Goal: Task Accomplishment & Management: Use online tool/utility

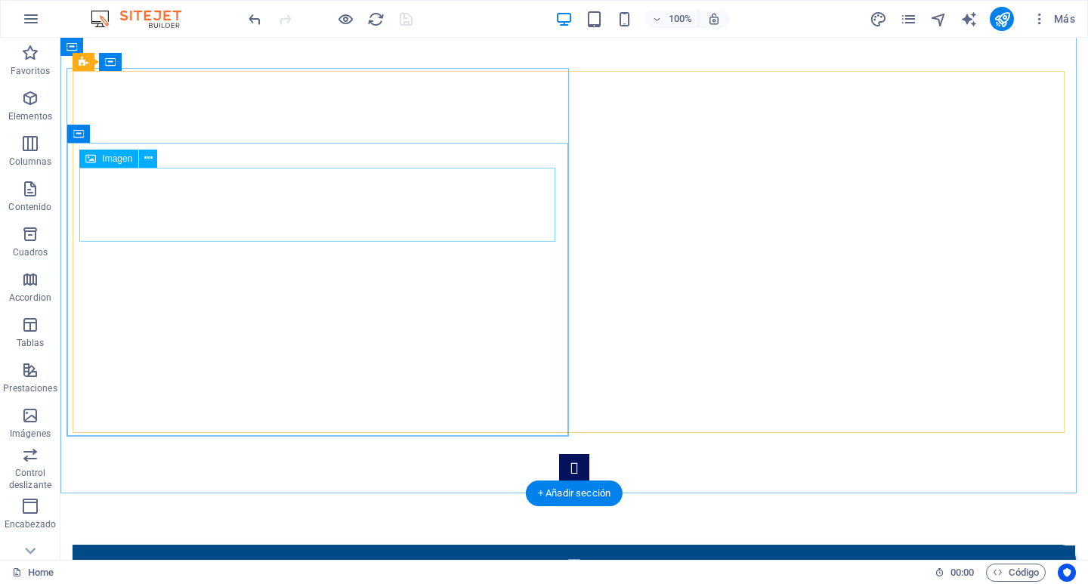
scroll to position [1517, 0]
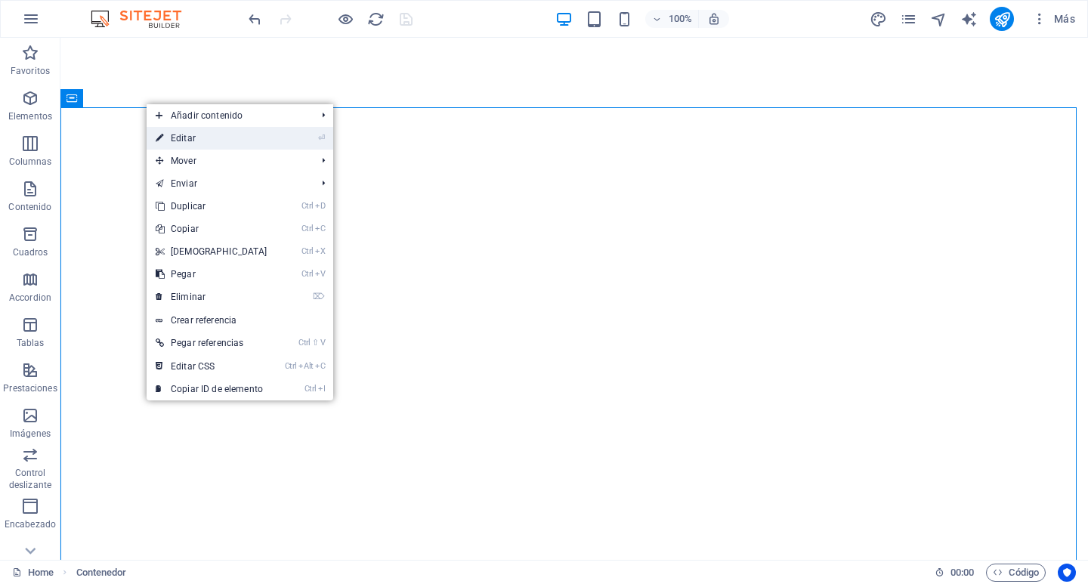
click at [194, 136] on link "⏎ Editar" at bounding box center [212, 138] width 130 height 23
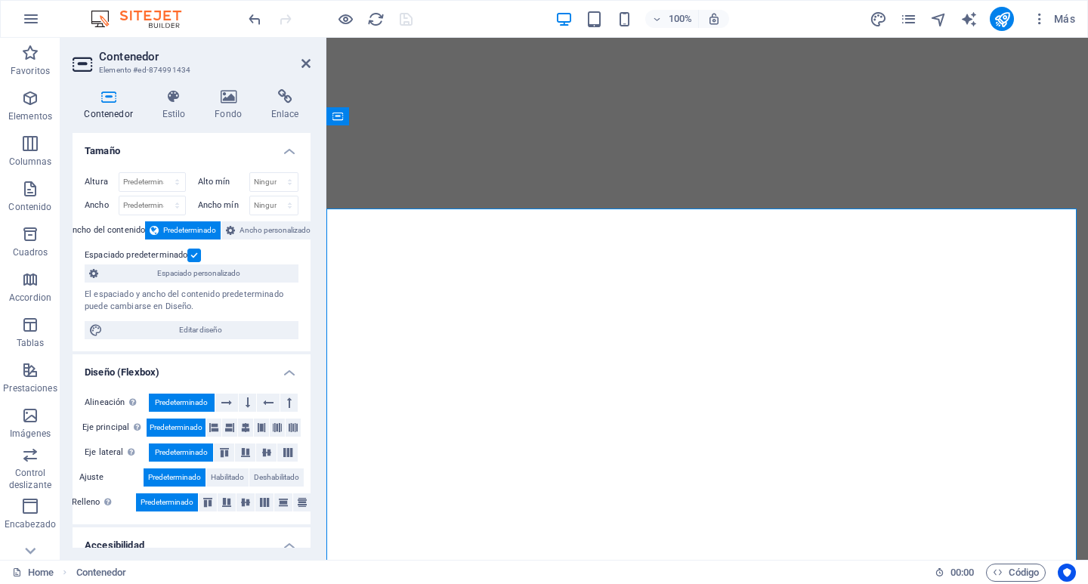
scroll to position [1644, 0]
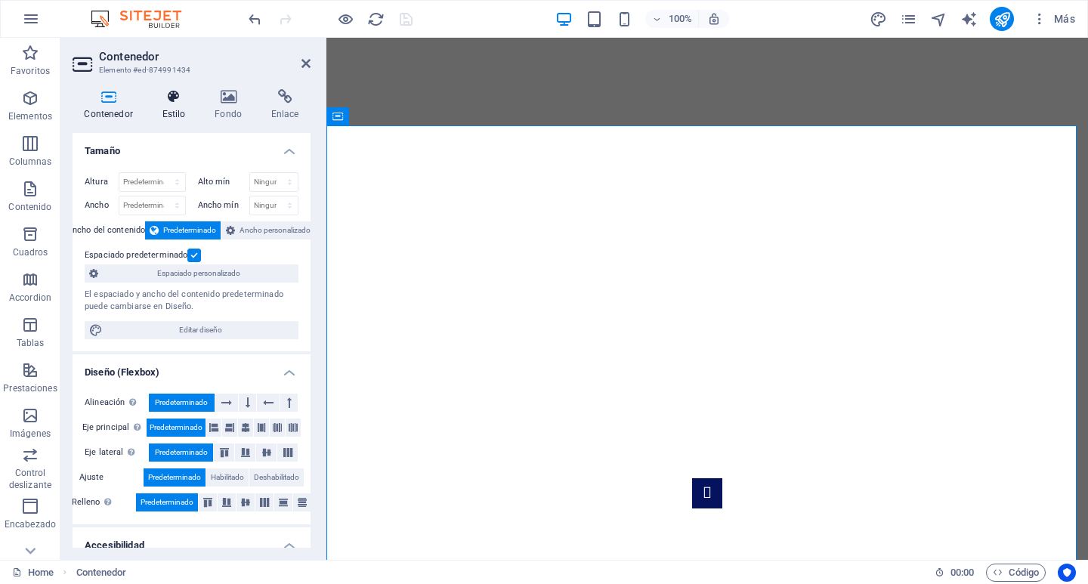
click at [173, 112] on h4 "Estilo" at bounding box center [176, 105] width 53 height 32
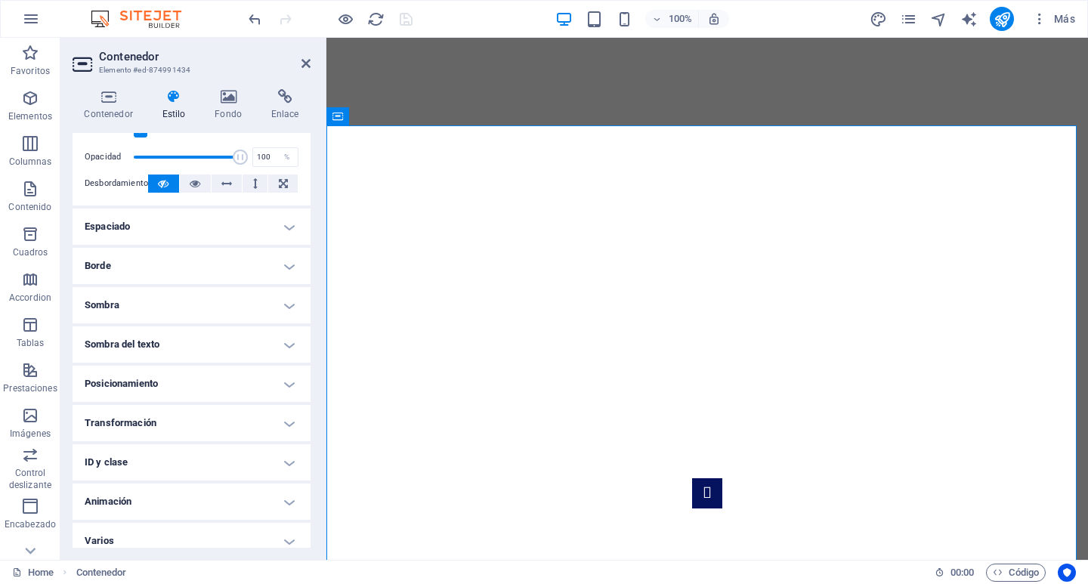
scroll to position [62, 0]
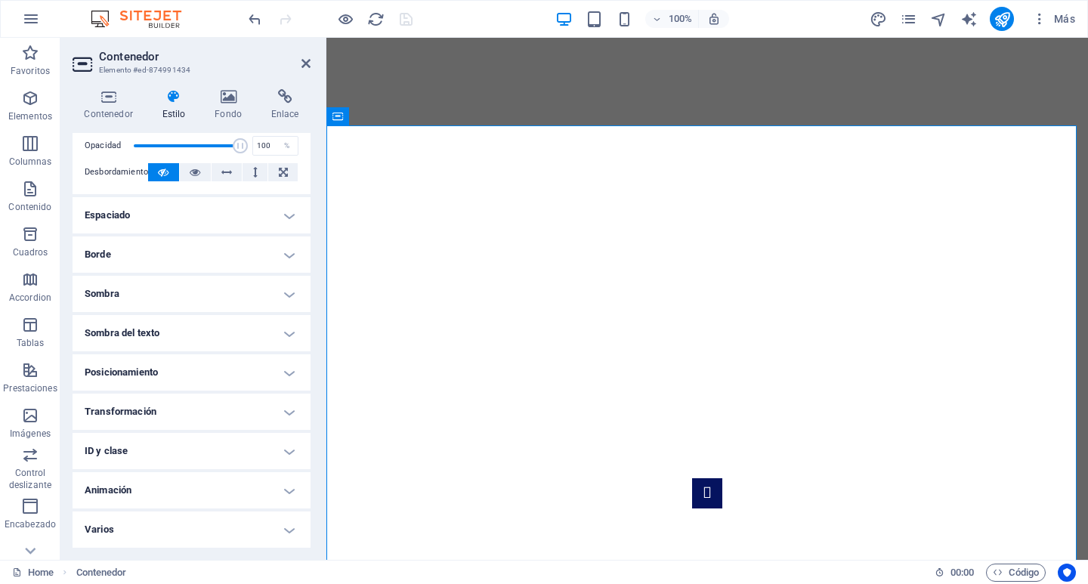
click at [283, 493] on h4 "Animación" at bounding box center [192, 490] width 238 height 36
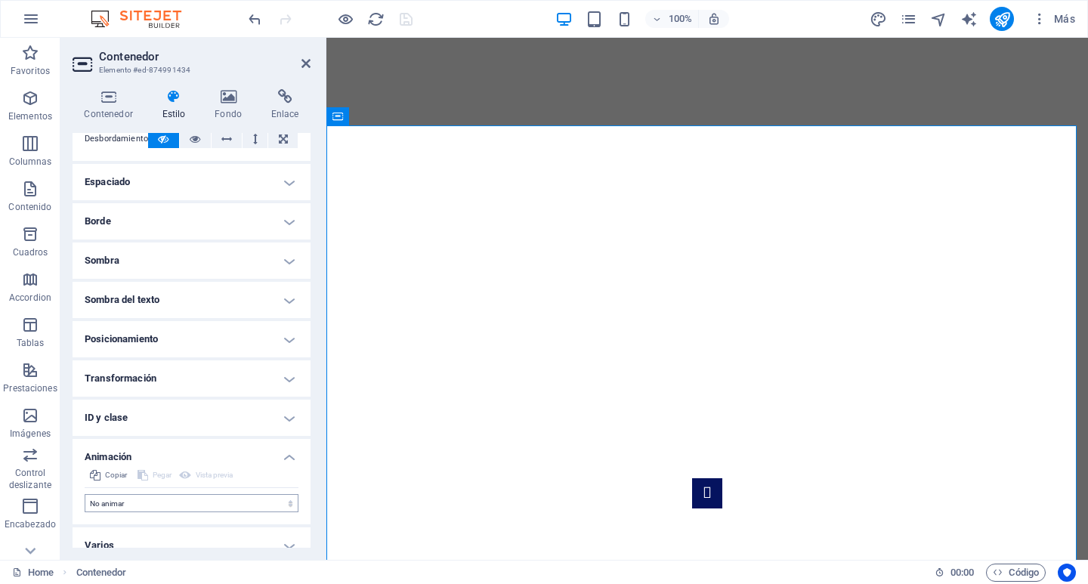
scroll to position [111, 0]
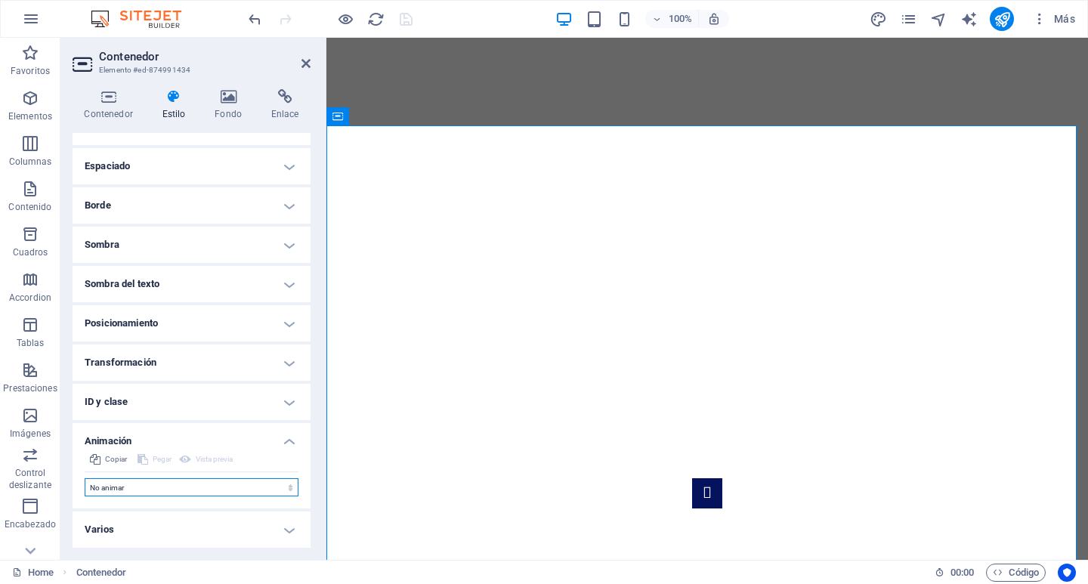
click at [261, 488] on select "No animar Mostrar / Ocultar Subir/bajar Acercar/alejar Deslizar de izquierda a …" at bounding box center [192, 487] width 214 height 18
select select "fade"
click at [85, 478] on select "No animar Mostrar / Ocultar Subir/bajar Acercar/alejar Deslizar de izquierda a …" at bounding box center [192, 487] width 214 height 18
select select "scroll"
click at [286, 486] on select "No animar Mostrar / Ocultar Subir/bajar Acercar/alejar Deslizar de izquierda a …" at bounding box center [192, 487] width 214 height 18
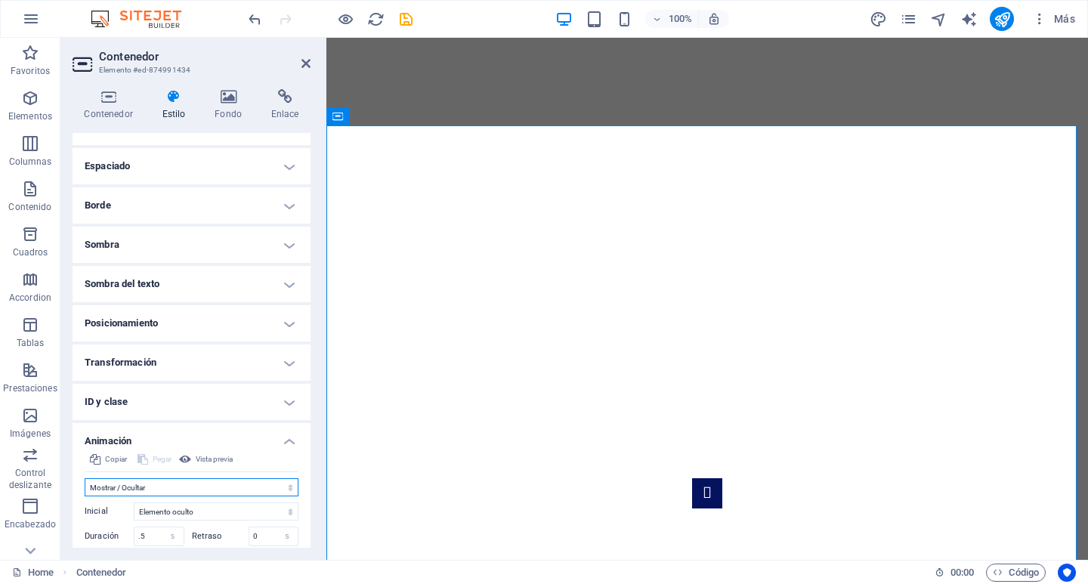
select select "shrink"
click at [85, 478] on select "No animar Mostrar / Ocultar Subir/bajar Acercar/alejar Deslizar de izquierda a …" at bounding box center [192, 487] width 214 height 18
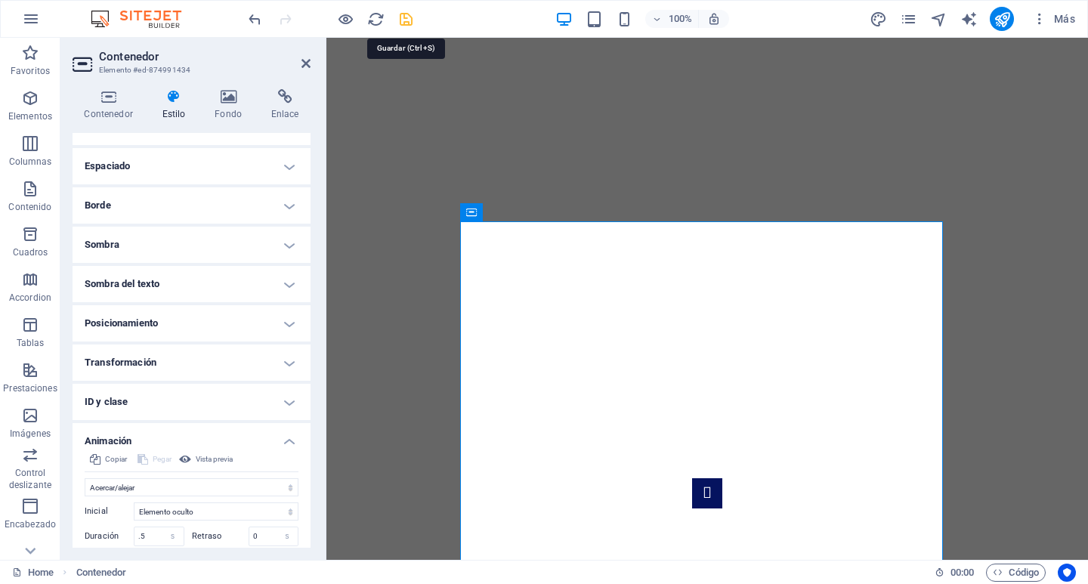
click at [406, 22] on icon "save" at bounding box center [405, 19] width 17 height 17
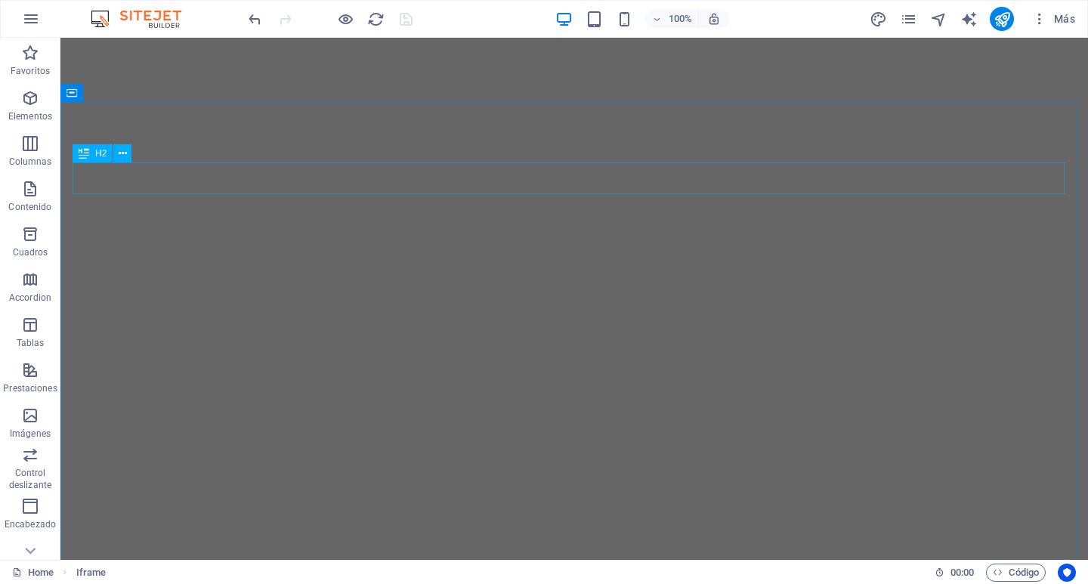
scroll to position [913, 0]
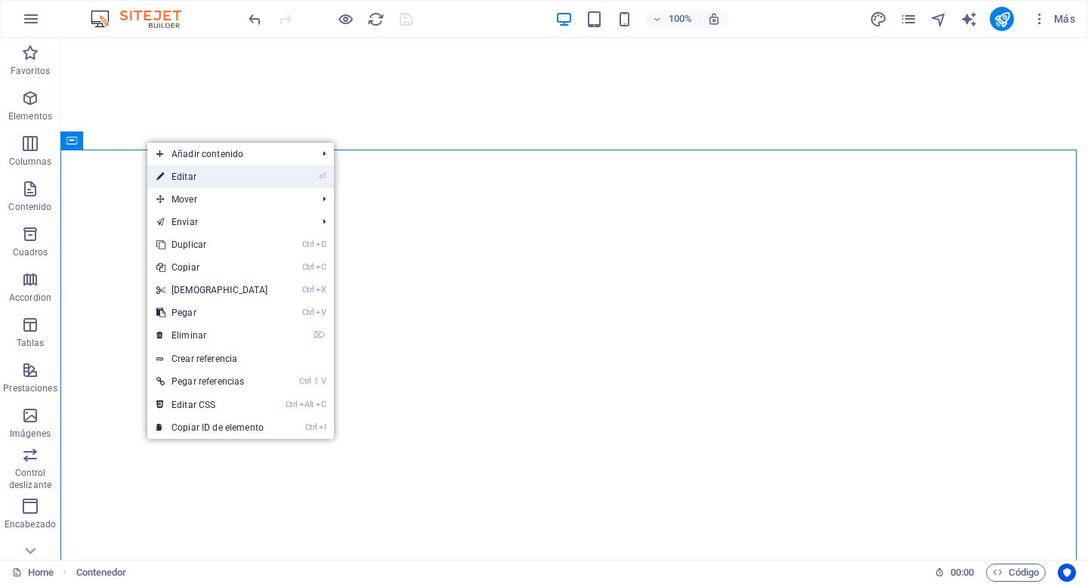
click at [181, 181] on link "⏎ Editar" at bounding box center [212, 176] width 130 height 23
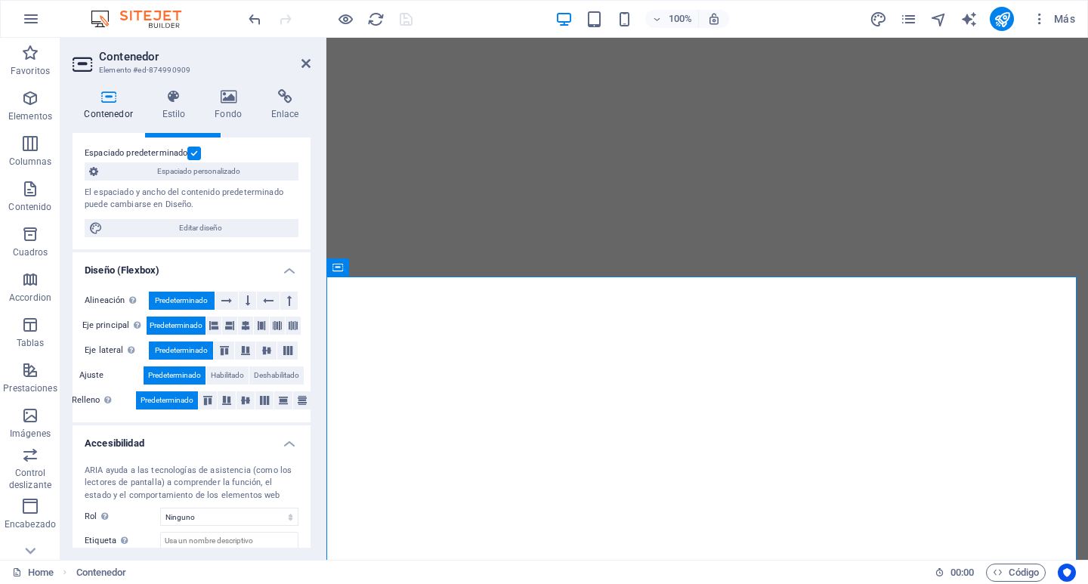
scroll to position [189, 0]
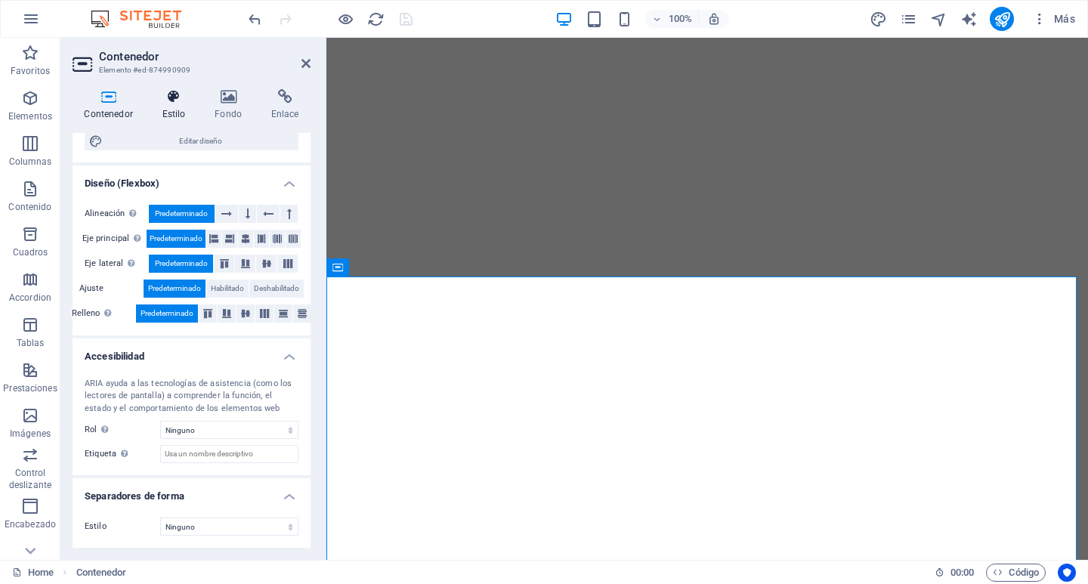
click at [172, 101] on icon at bounding box center [173, 96] width 47 height 15
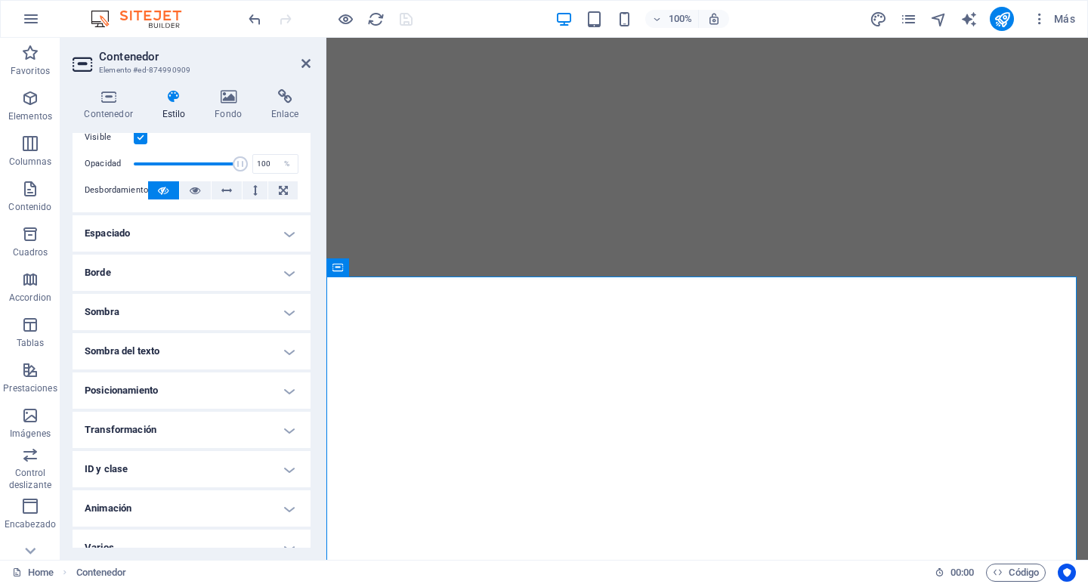
scroll to position [62, 0]
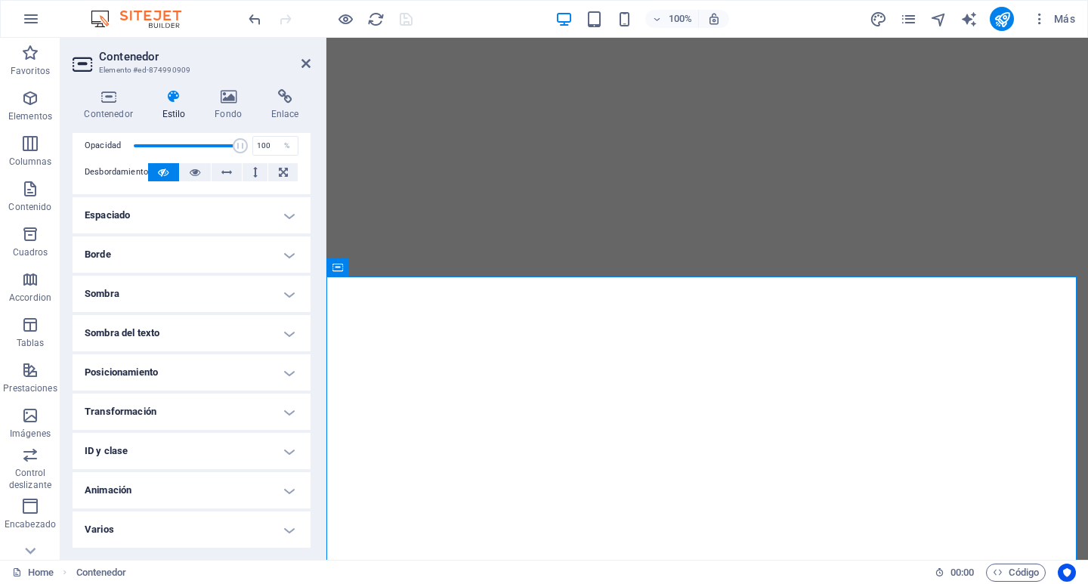
click at [284, 496] on h4 "Animación" at bounding box center [192, 490] width 238 height 36
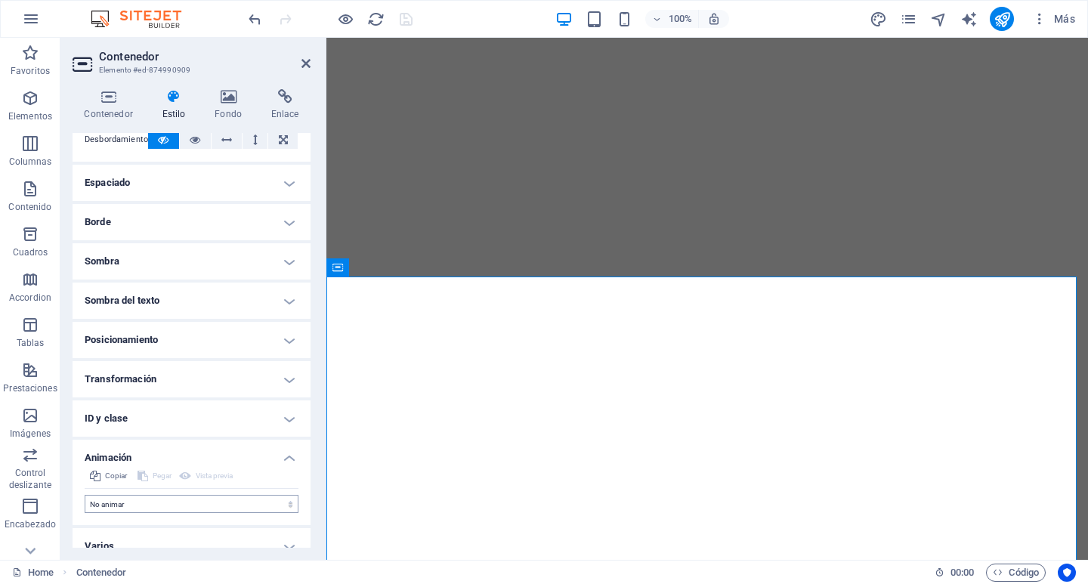
scroll to position [111, 0]
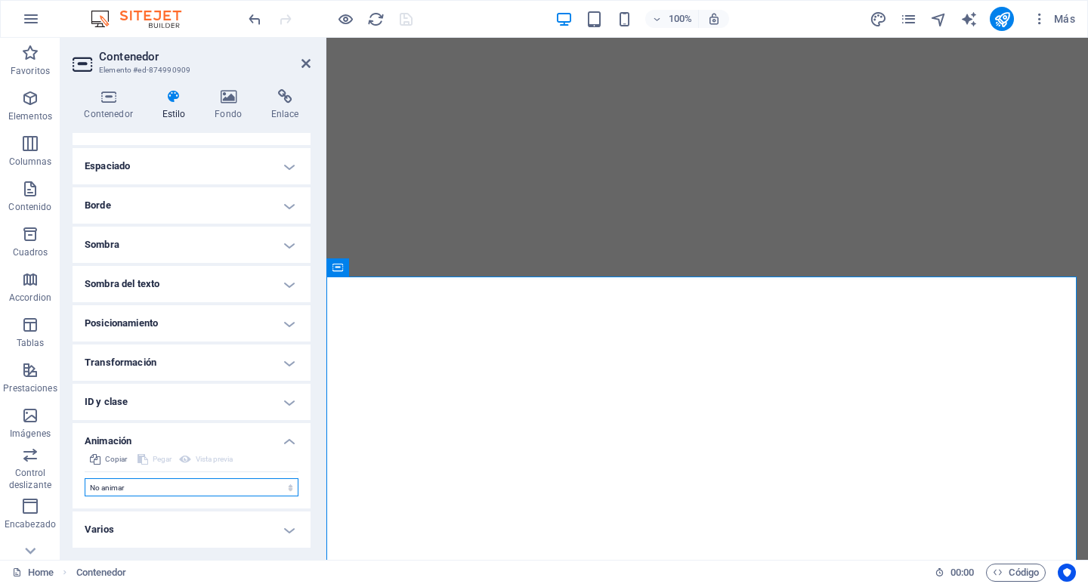
click at [269, 493] on select "No animar Mostrar / Ocultar Subir/bajar Acercar/alejar Deslizar de izquierda a …" at bounding box center [192, 487] width 214 height 18
select select "fade"
click at [85, 478] on select "No animar Mostrar / Ocultar Subir/bajar Acercar/alejar Deslizar de izquierda a …" at bounding box center [192, 487] width 214 height 18
select select "scroll"
click at [289, 490] on select "No animar Mostrar / Ocultar Subir/bajar Acercar/alejar Deslizar de izquierda a …" at bounding box center [192, 487] width 214 height 18
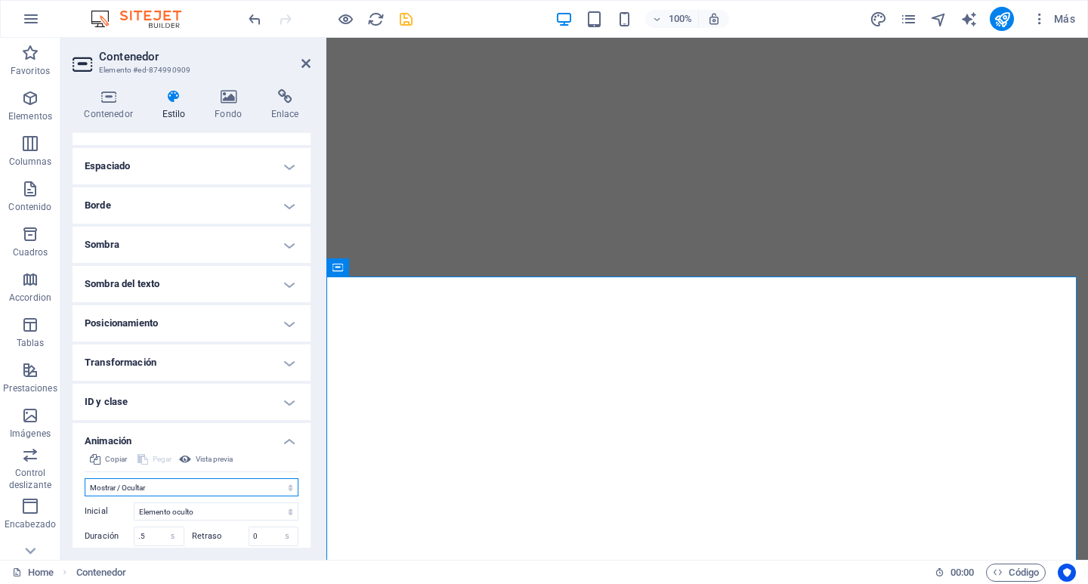
select select "shrink"
click at [85, 478] on select "No animar Mostrar / Ocultar Subir/bajar Acercar/alejar Deslizar de izquierda a …" at bounding box center [192, 487] width 214 height 18
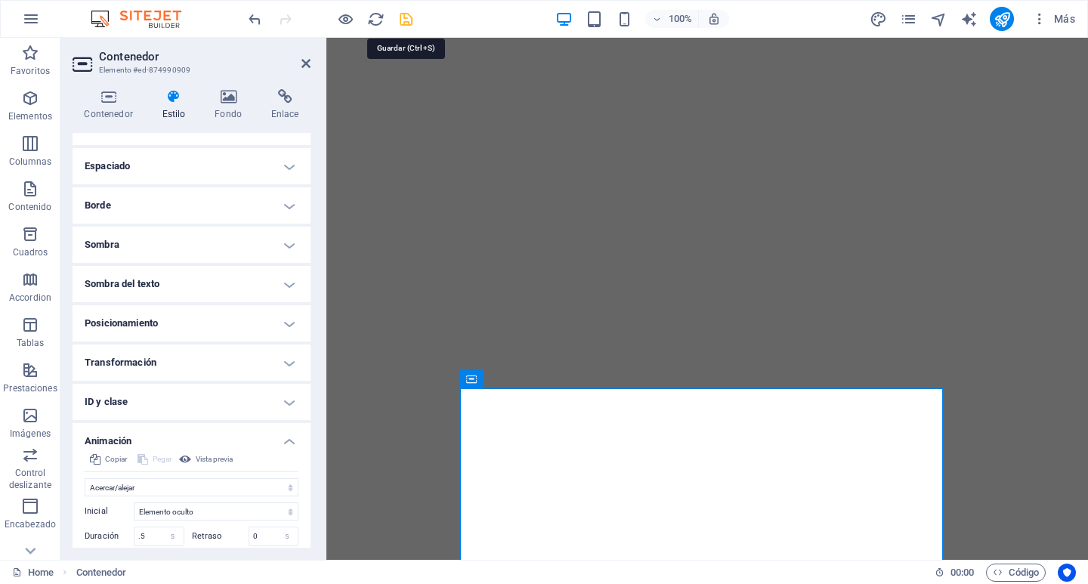
click at [409, 25] on icon "save" at bounding box center [405, 19] width 17 height 17
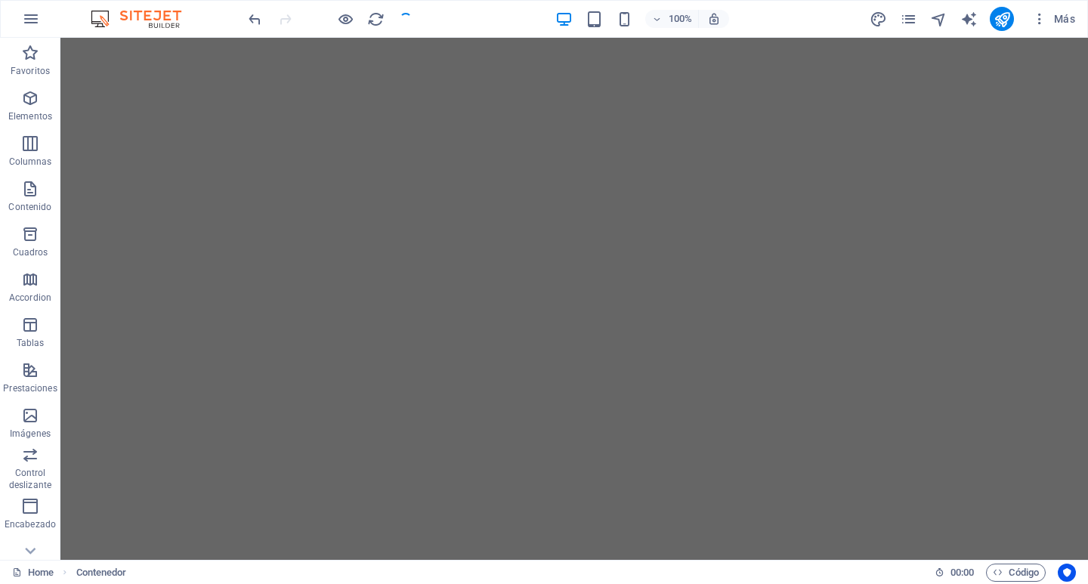
scroll to position [913, 0]
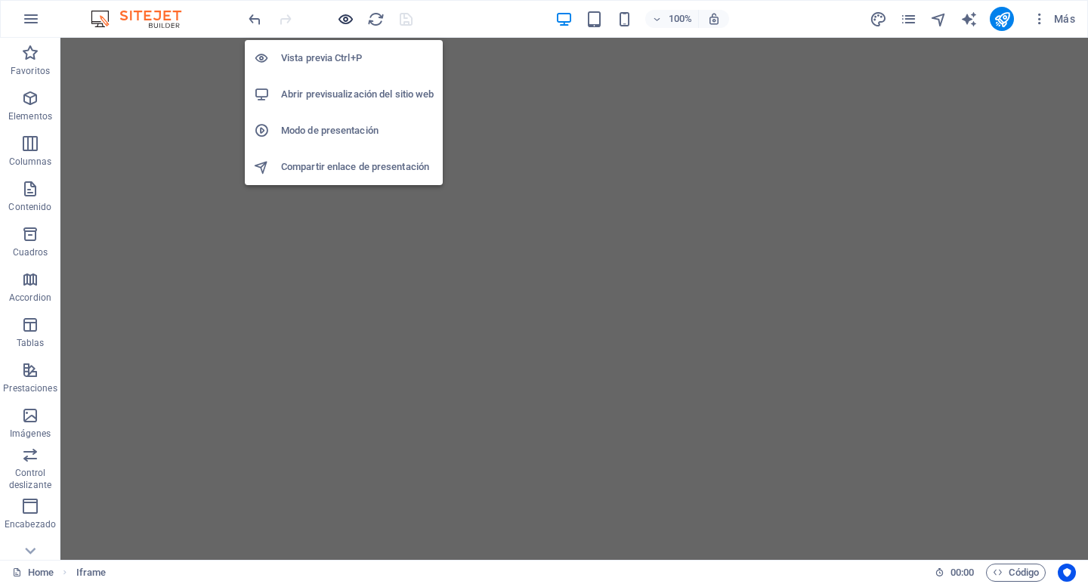
click at [342, 18] on icon "button" at bounding box center [345, 19] width 17 height 17
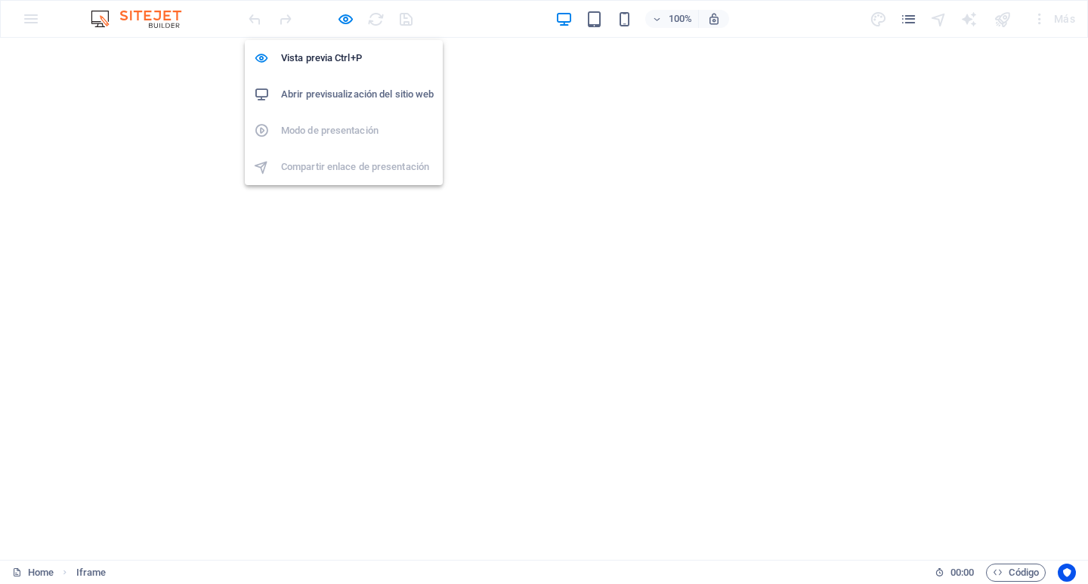
scroll to position [932, 0]
click at [318, 97] on h6 "Abrir previsualización del sitio web" at bounding box center [357, 94] width 153 height 18
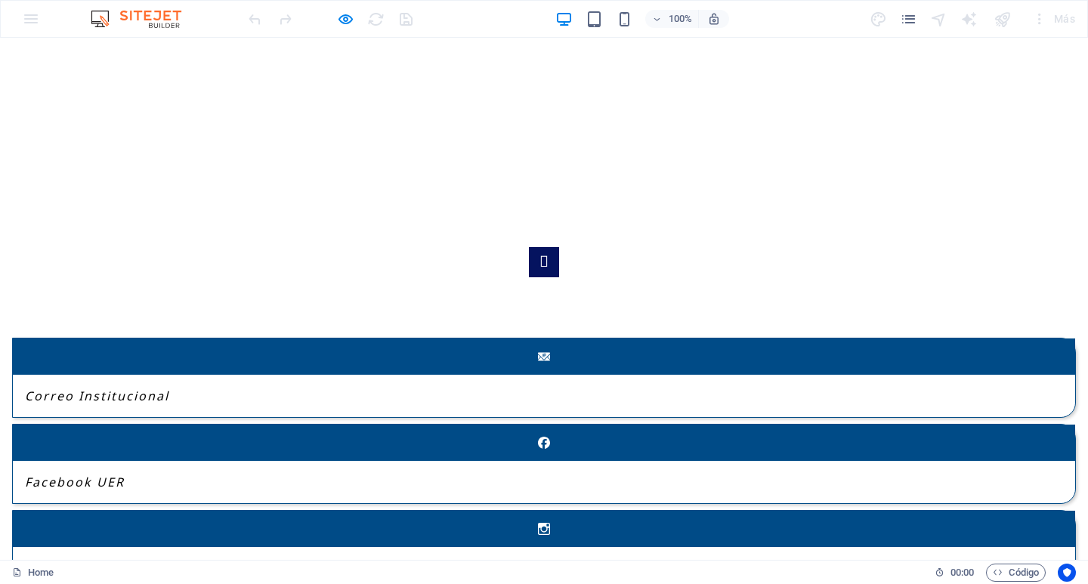
scroll to position [1914, 0]
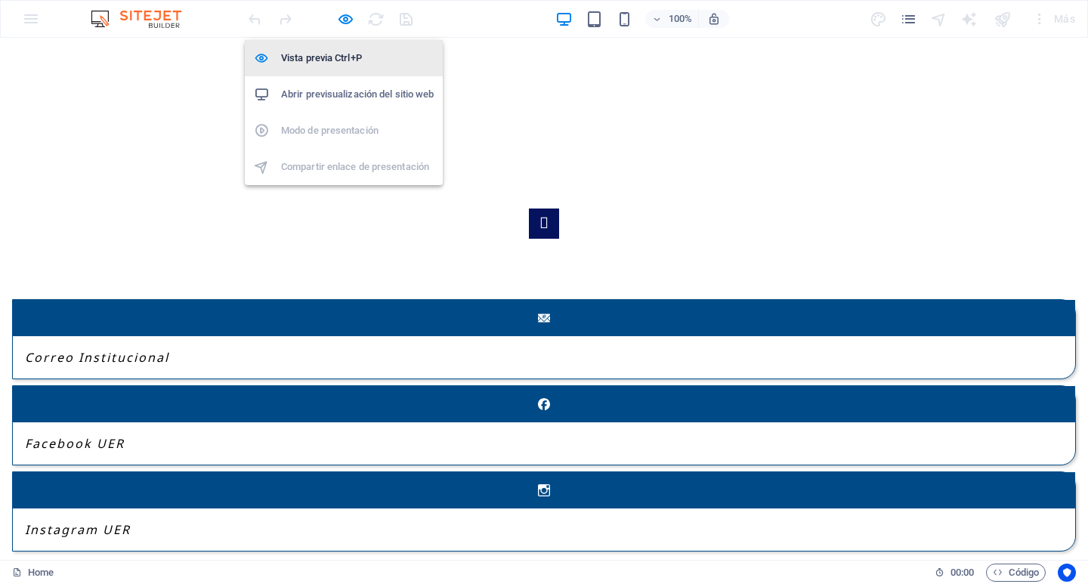
click at [329, 59] on h6 "Vista previa Ctrl+P" at bounding box center [357, 58] width 153 height 18
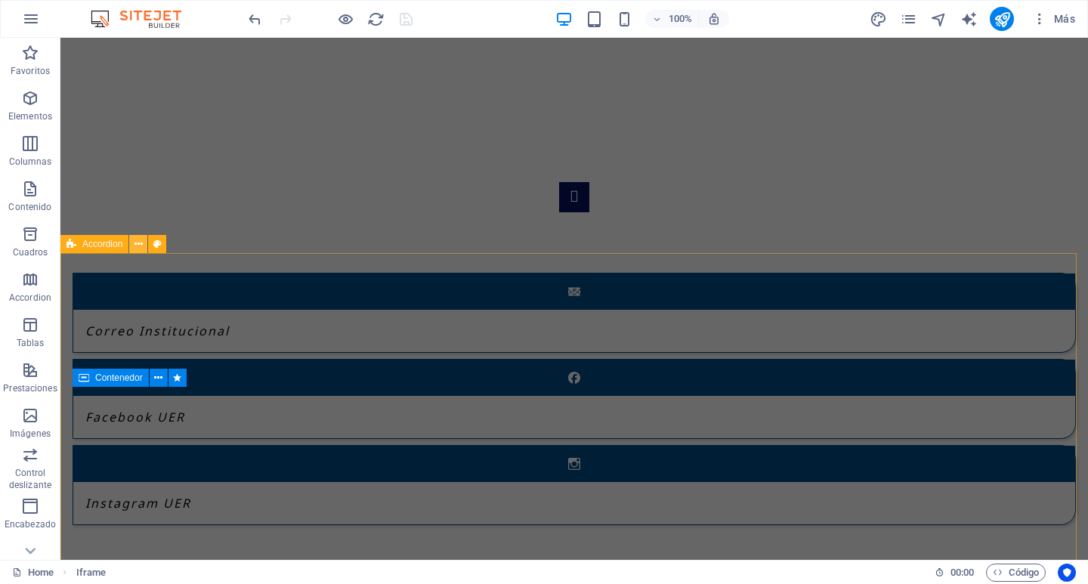
click at [135, 246] on icon at bounding box center [139, 245] width 8 height 16
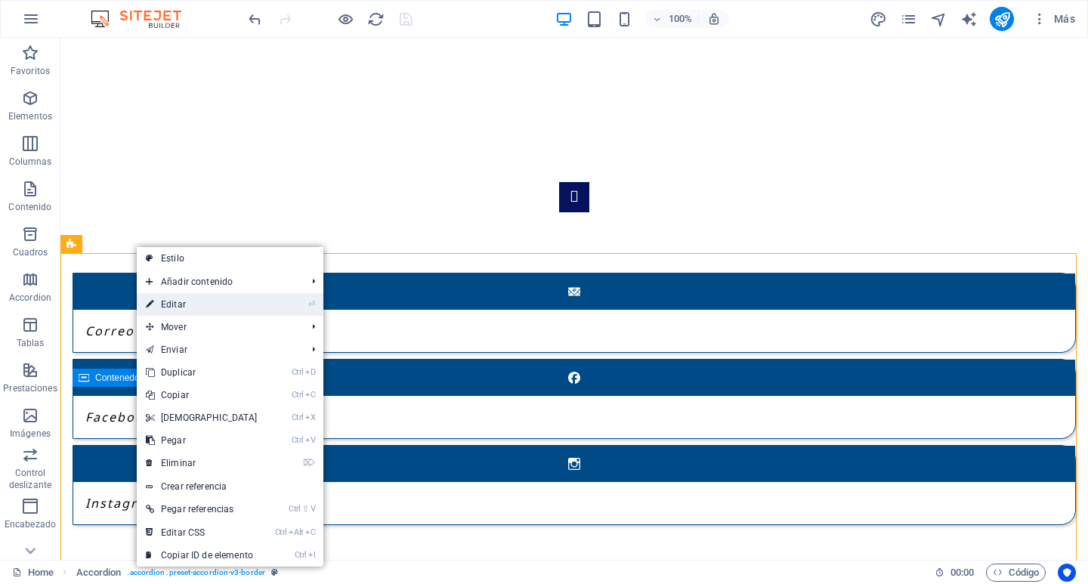
click at [179, 305] on link "⏎ Editar" at bounding box center [202, 304] width 130 height 23
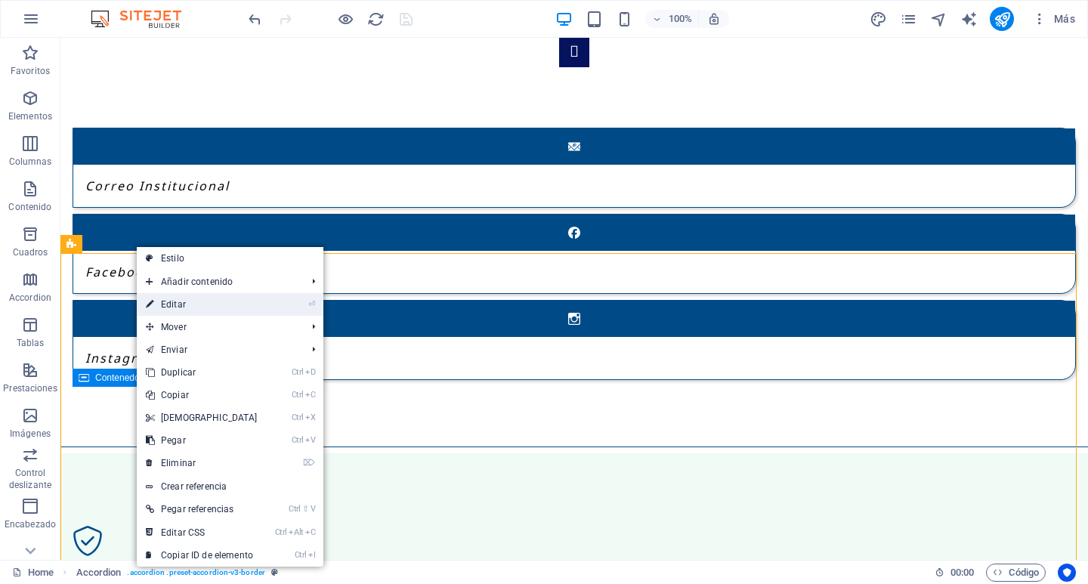
select select "rem"
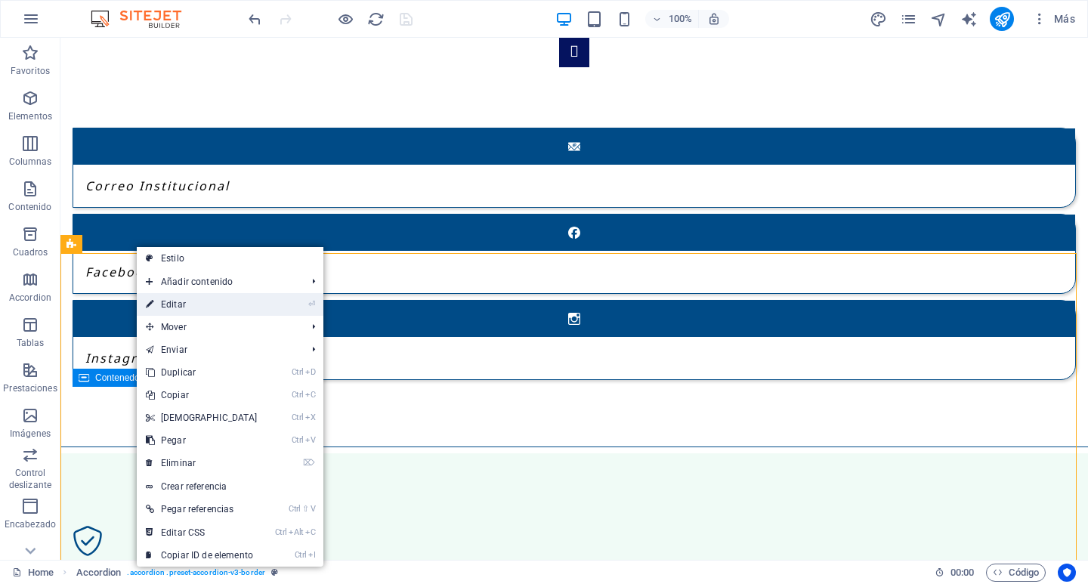
select select "rem"
select select "px"
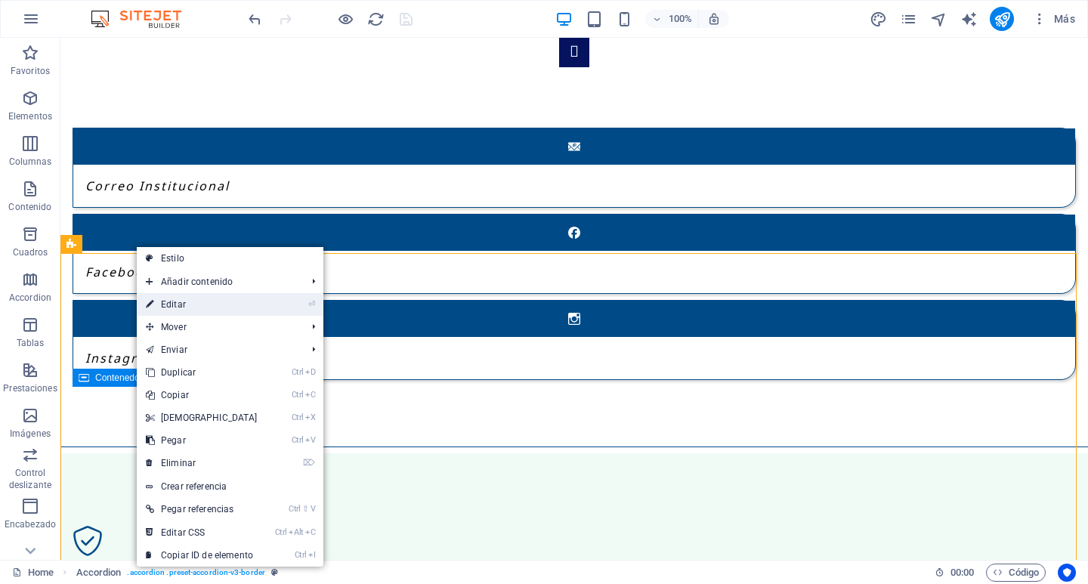
select select "px"
select select "rem"
select select "px"
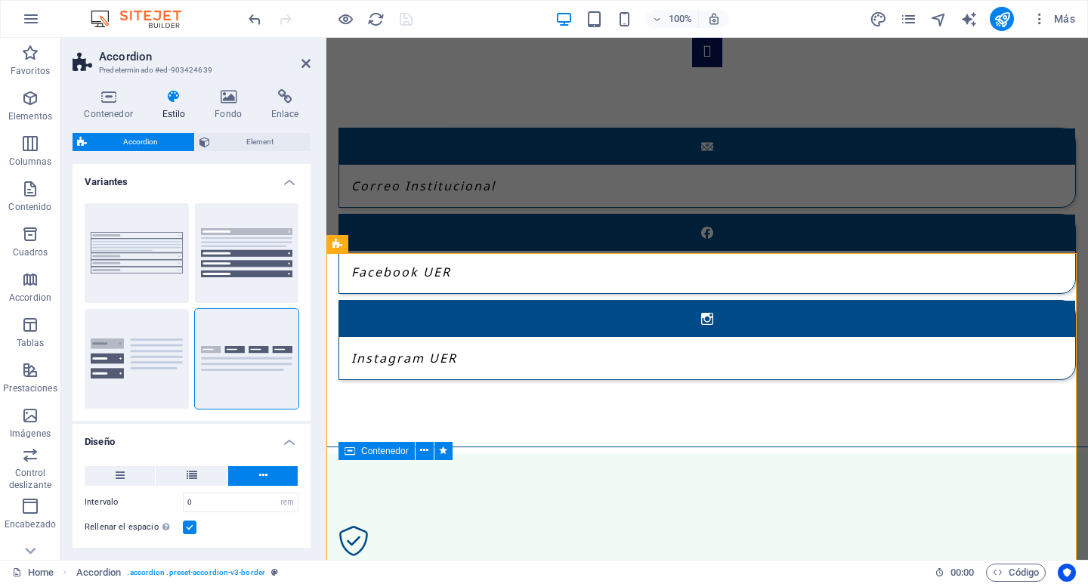
click at [174, 93] on icon at bounding box center [173, 96] width 47 height 15
click at [174, 97] on icon at bounding box center [173, 96] width 47 height 15
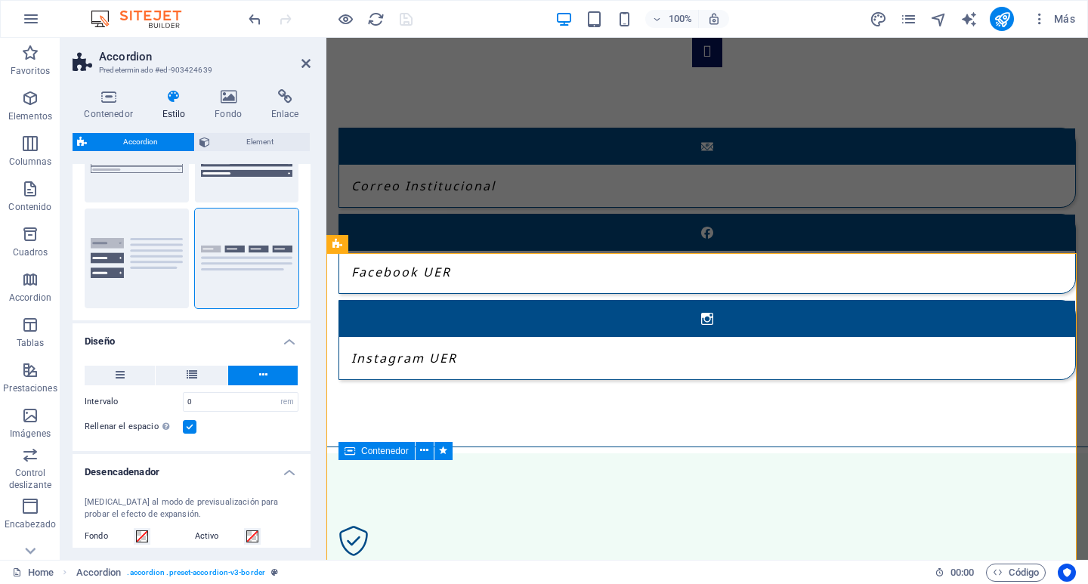
scroll to position [0, 0]
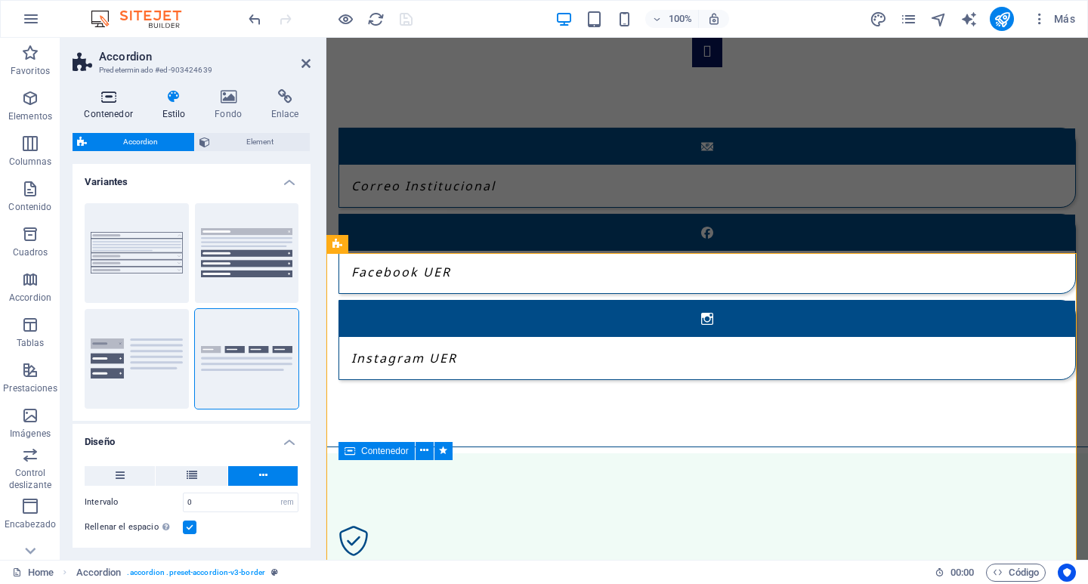
click at [109, 109] on h4 "Contenedor" at bounding box center [112, 105] width 78 height 32
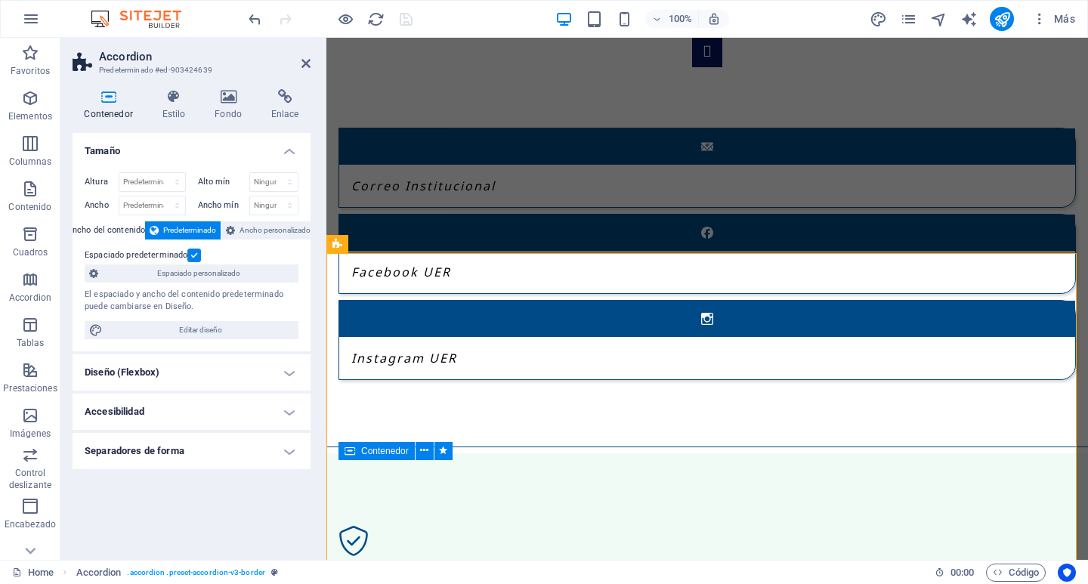
click at [195, 374] on h4 "Diseño (Flexbox)" at bounding box center [192, 372] width 238 height 36
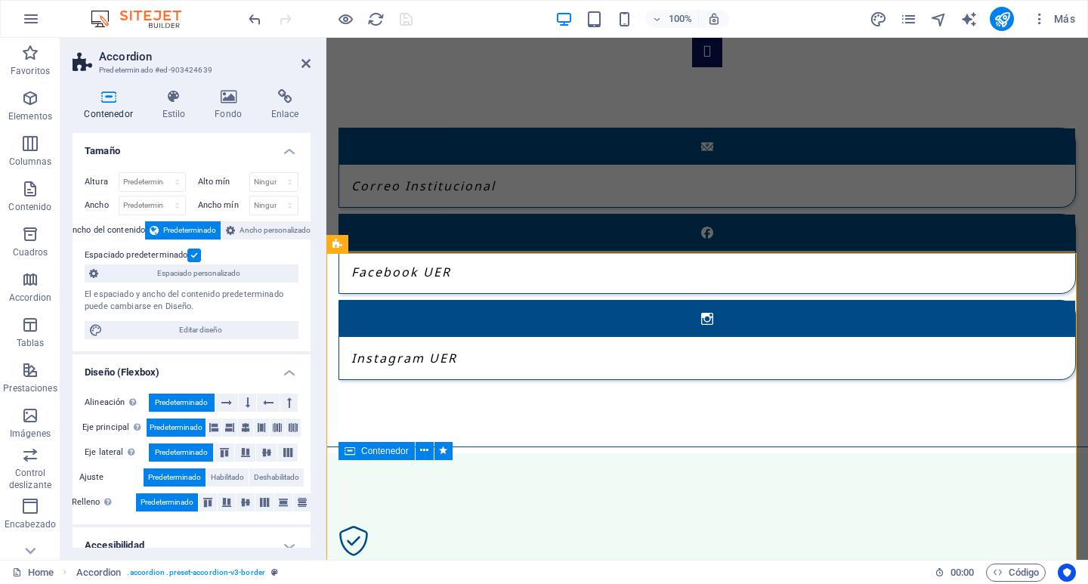
click at [195, 374] on h4 "Diseño (Flexbox)" at bounding box center [192, 367] width 238 height 27
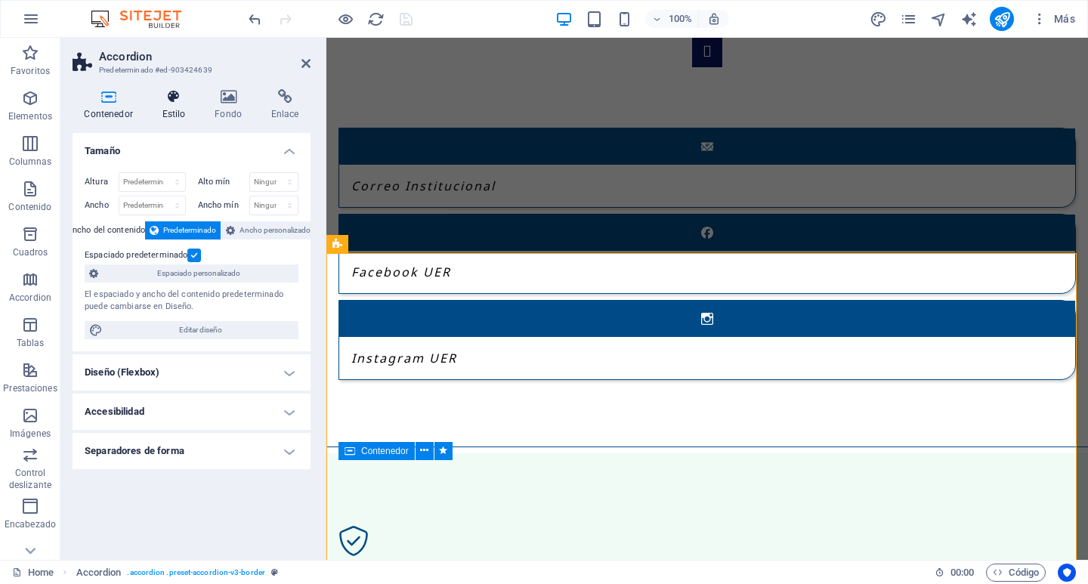
click at [176, 97] on icon at bounding box center [173, 96] width 47 height 15
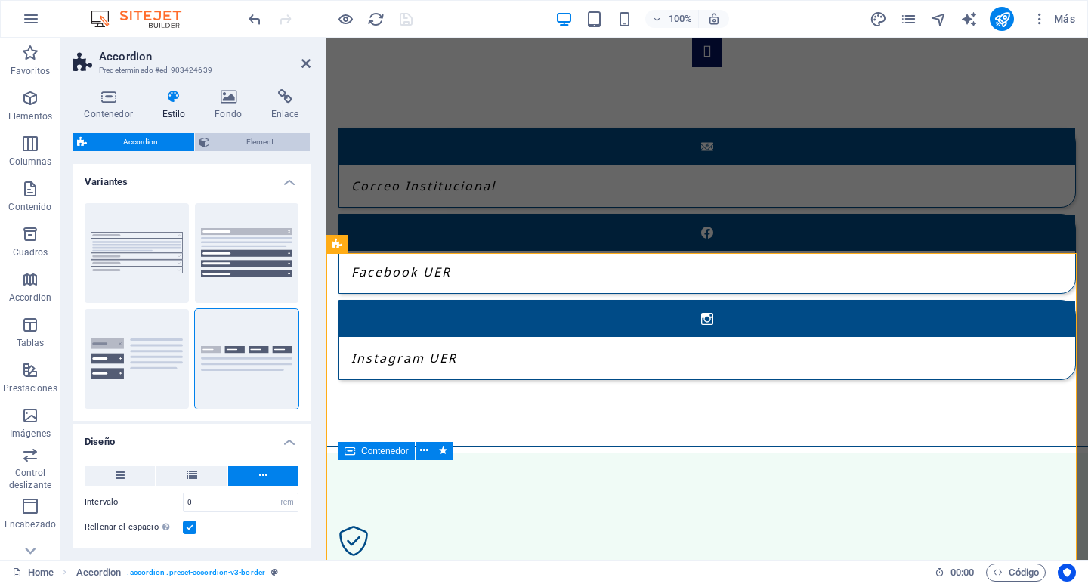
click at [258, 143] on span "Element" at bounding box center [260, 142] width 91 height 18
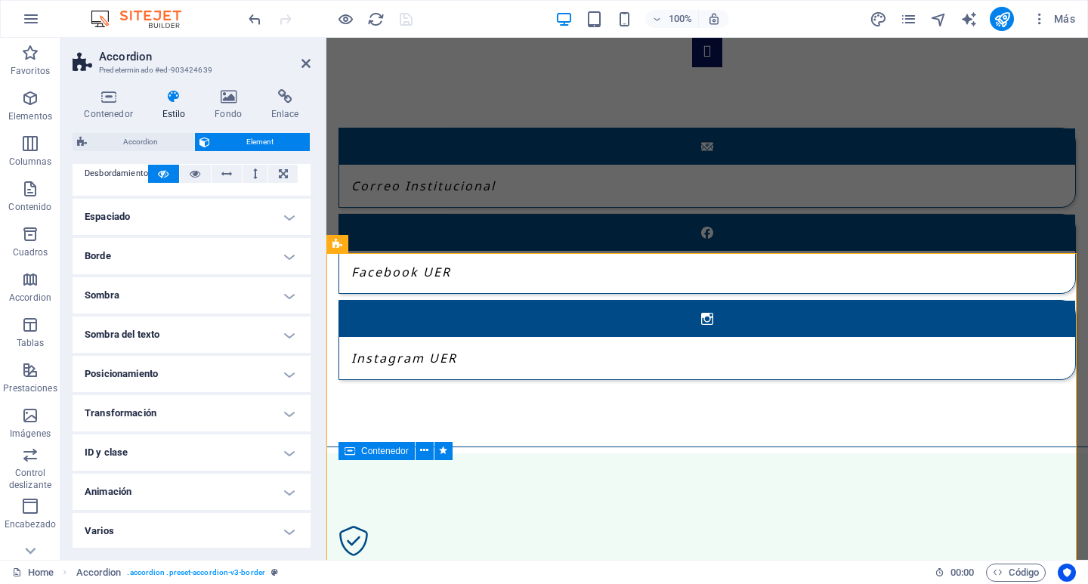
scroll to position [93, 0]
click at [280, 493] on h4 "Animación" at bounding box center [192, 490] width 238 height 36
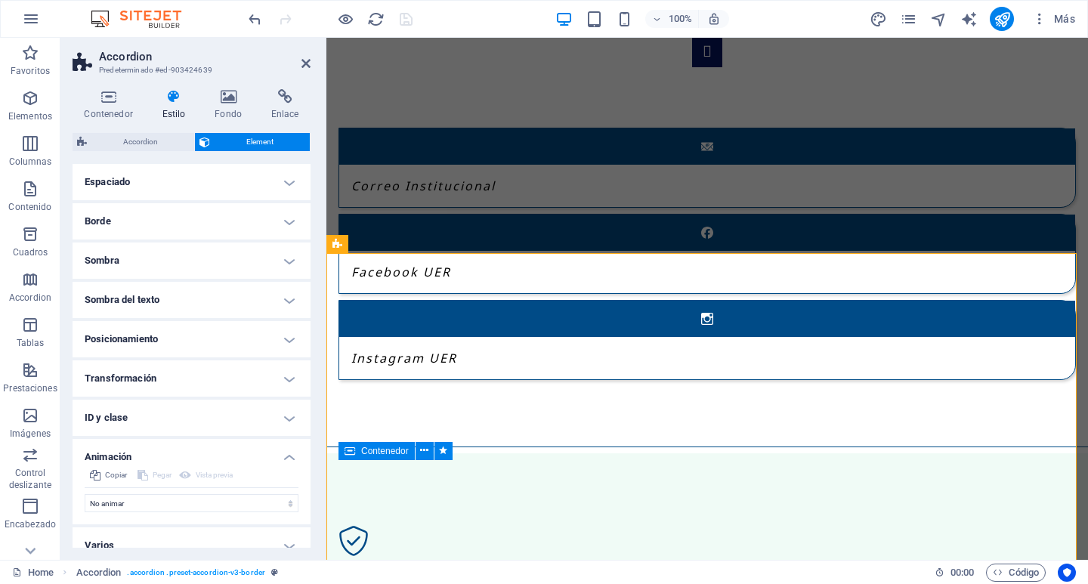
scroll to position [142, 0]
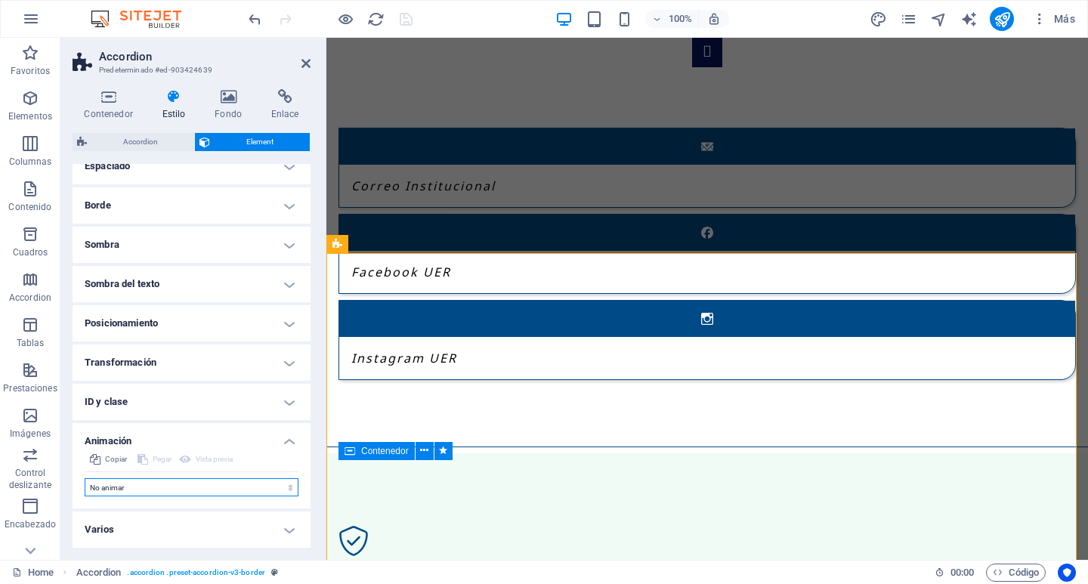
click at [233, 479] on select "No animar Mostrar / Ocultar Subir/bajar Acercar/alejar Deslizar de izquierda a …" at bounding box center [192, 487] width 214 height 18
select select "shrink"
click at [85, 478] on select "No animar Mostrar / Ocultar Subir/bajar Acercar/alejar Deslizar de izquierda a …" at bounding box center [192, 487] width 214 height 18
select select "scroll"
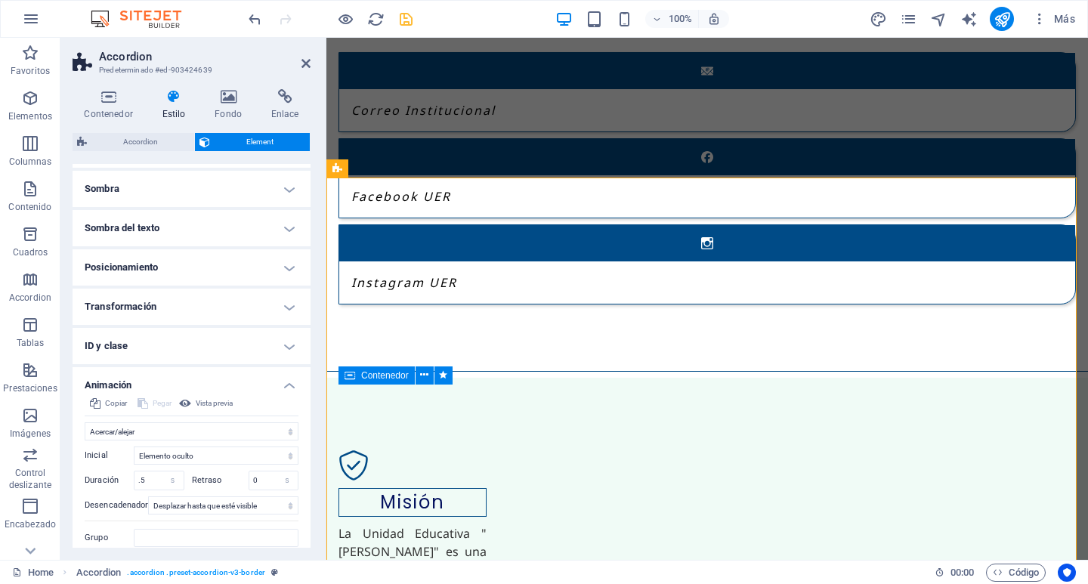
scroll to position [173, 0]
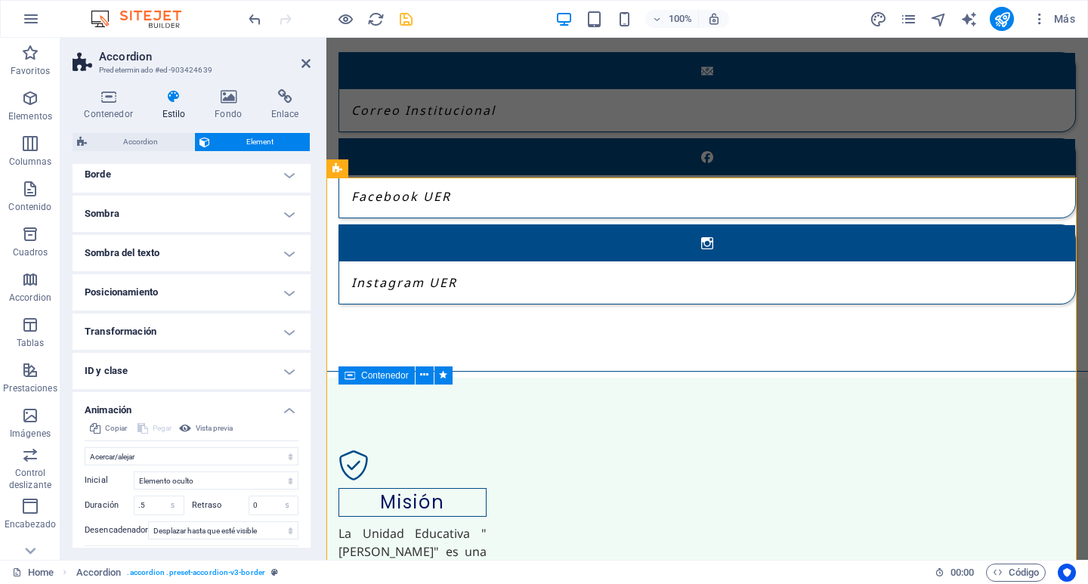
click at [287, 410] on h4 "Animación" at bounding box center [192, 405] width 238 height 27
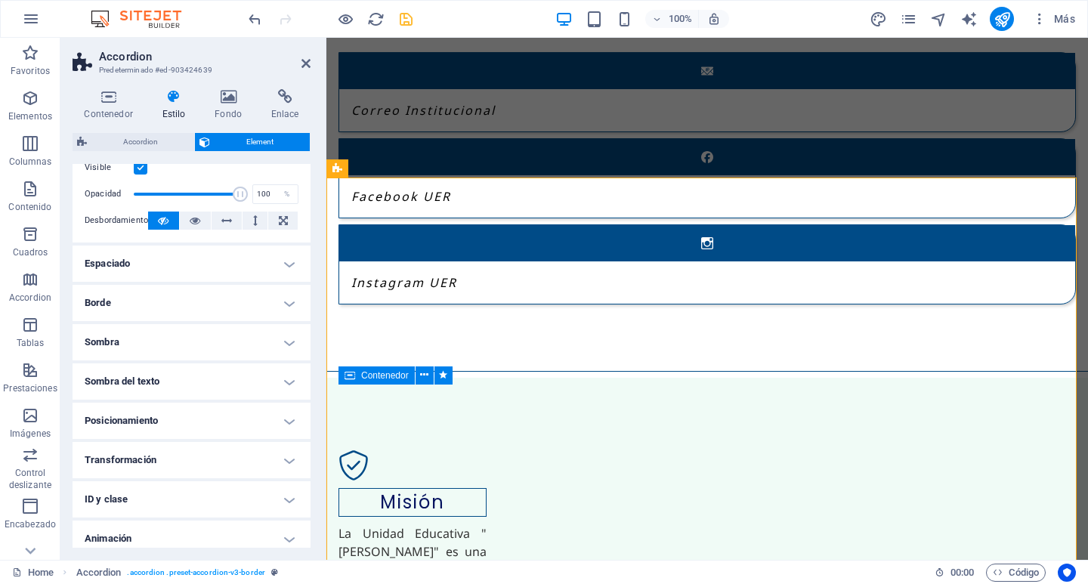
scroll to position [0, 0]
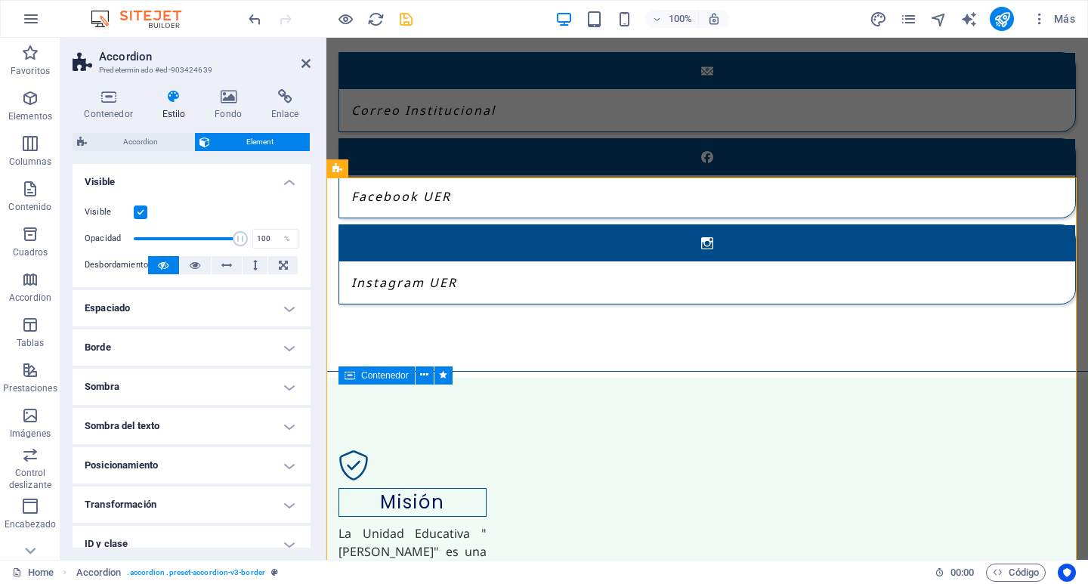
click at [173, 96] on icon at bounding box center [173, 96] width 47 height 15
click at [105, 100] on icon at bounding box center [109, 96] width 72 height 15
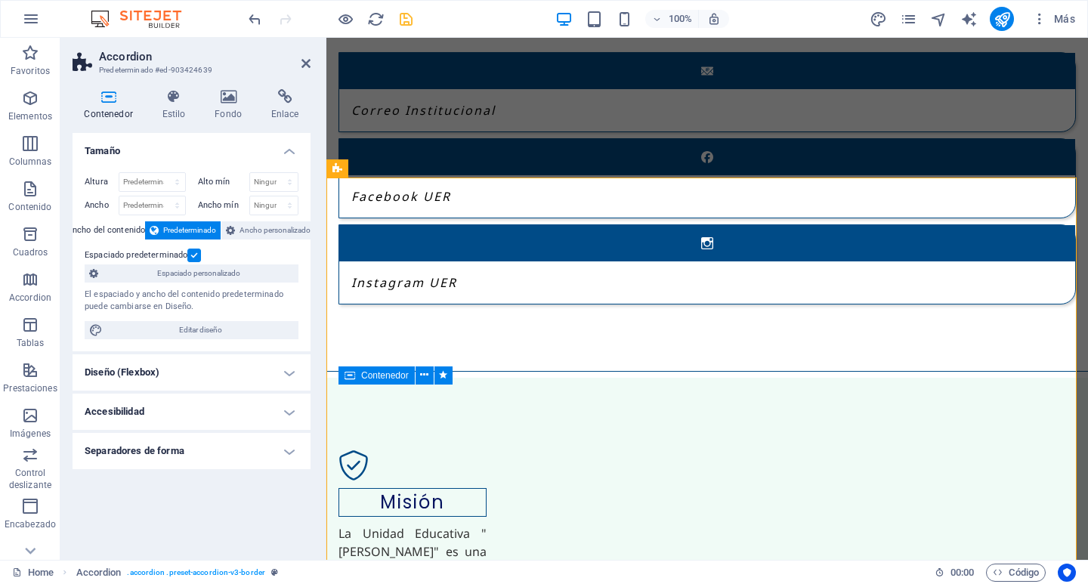
click at [274, 403] on h4 "Accesibilidad" at bounding box center [192, 412] width 238 height 36
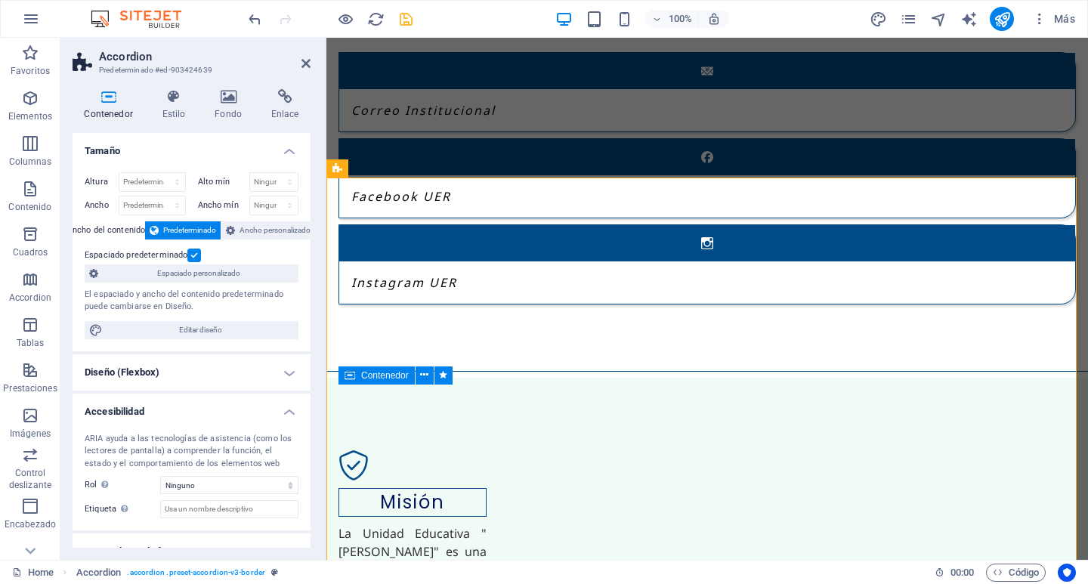
click at [274, 403] on h4 "Accesibilidad" at bounding box center [192, 407] width 238 height 27
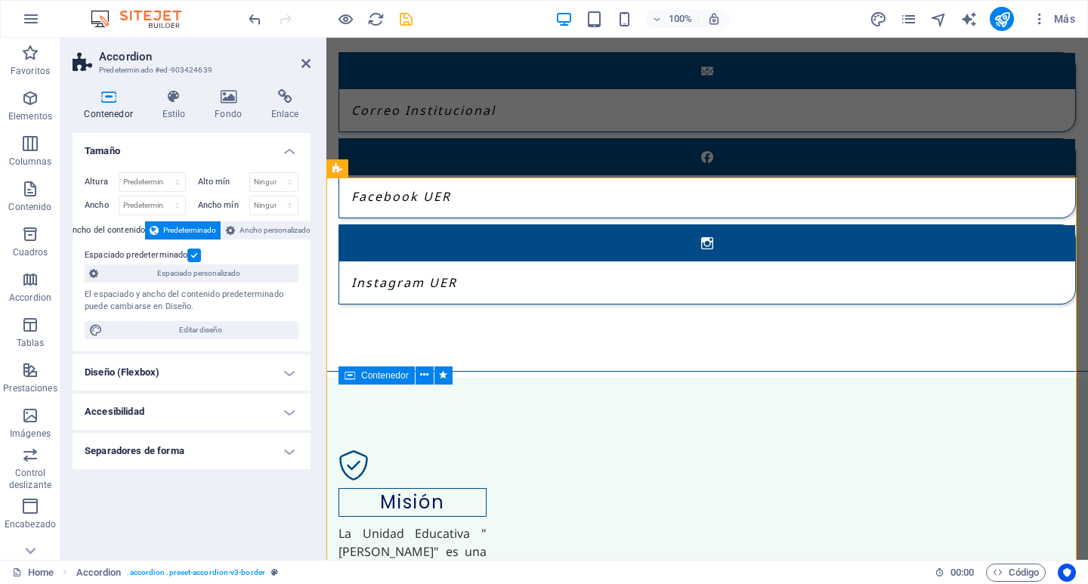
click at [283, 371] on h4 "Diseño (Flexbox)" at bounding box center [192, 372] width 238 height 36
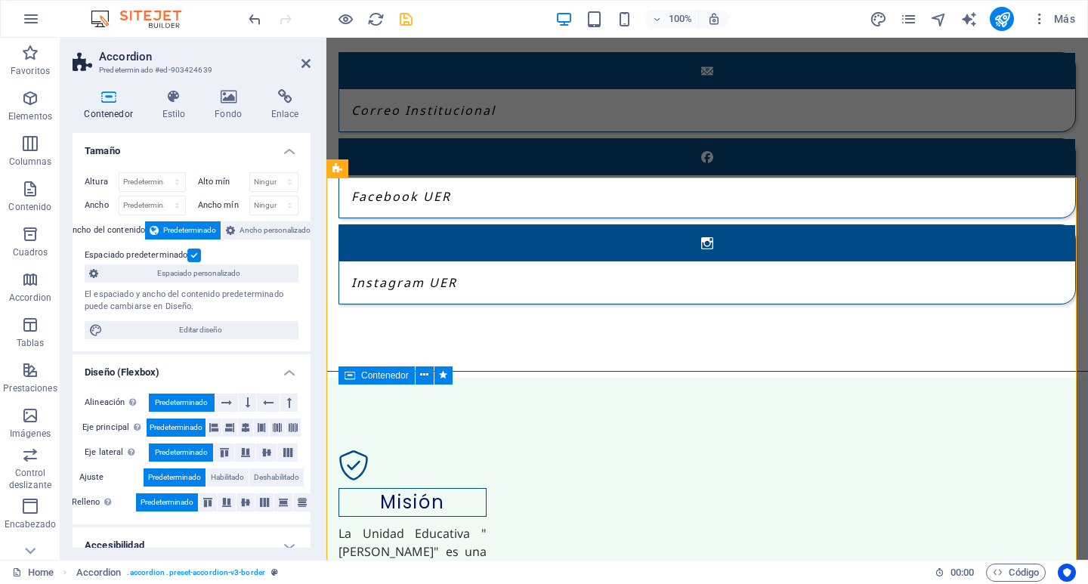
click at [283, 371] on h4 "Diseño (Flexbox)" at bounding box center [192, 367] width 238 height 27
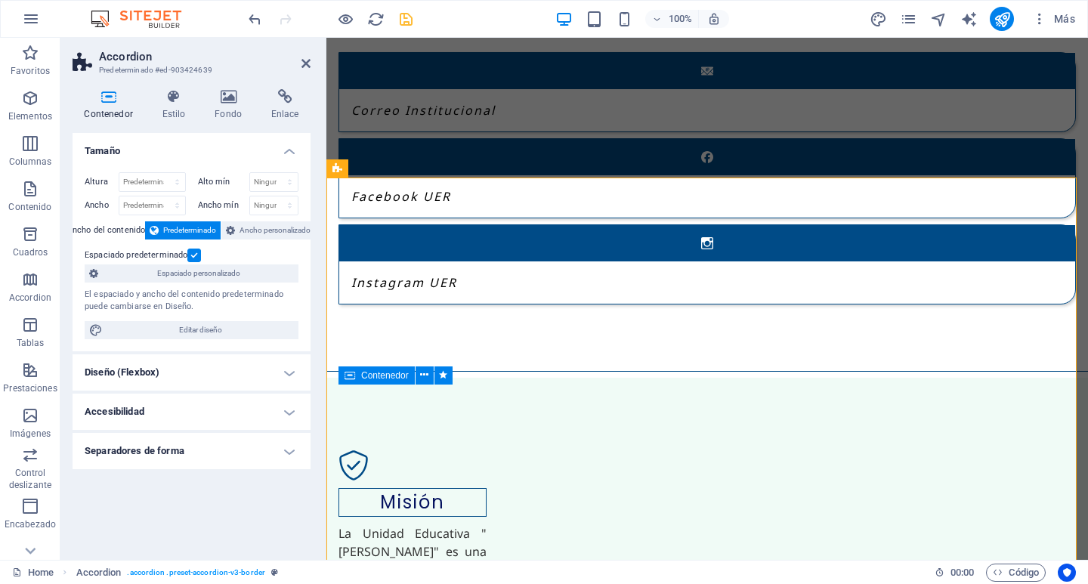
click at [281, 455] on h4 "Separadores de forma" at bounding box center [192, 451] width 238 height 36
click at [281, 455] on h4 "Separadores de forma" at bounding box center [192, 446] width 238 height 27
click at [342, 170] on div "Accordion" at bounding box center [360, 168] width 68 height 18
click at [421, 169] on icon at bounding box center [423, 168] width 8 height 16
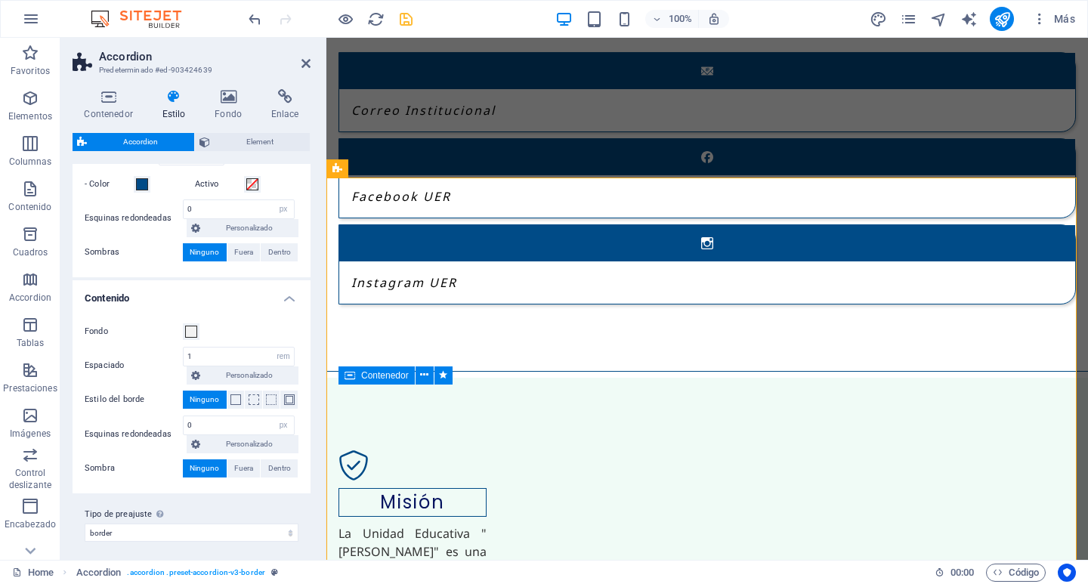
scroll to position [856, 0]
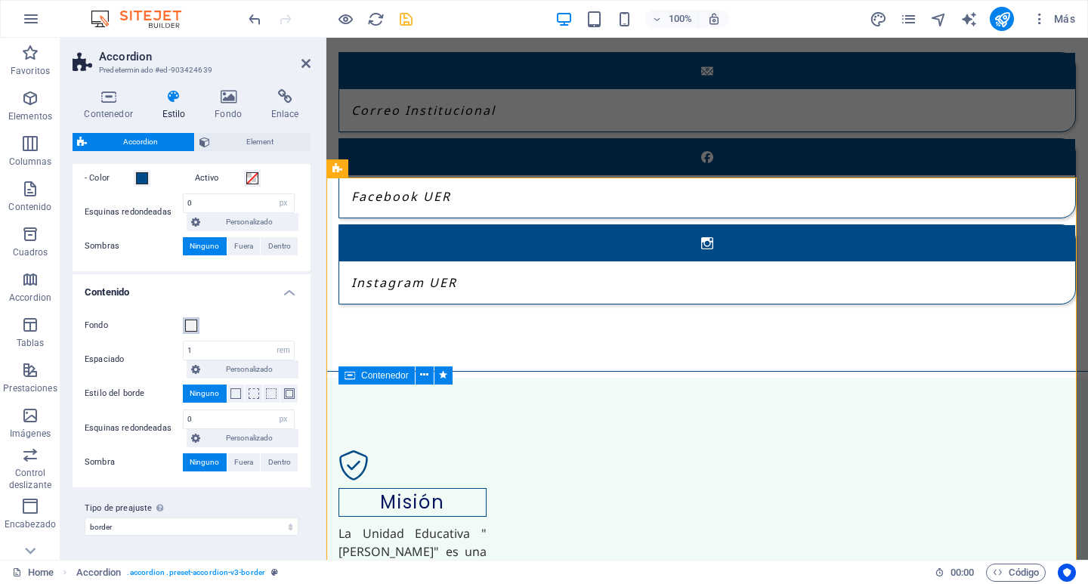
click at [189, 325] on span at bounding box center [191, 326] width 12 height 12
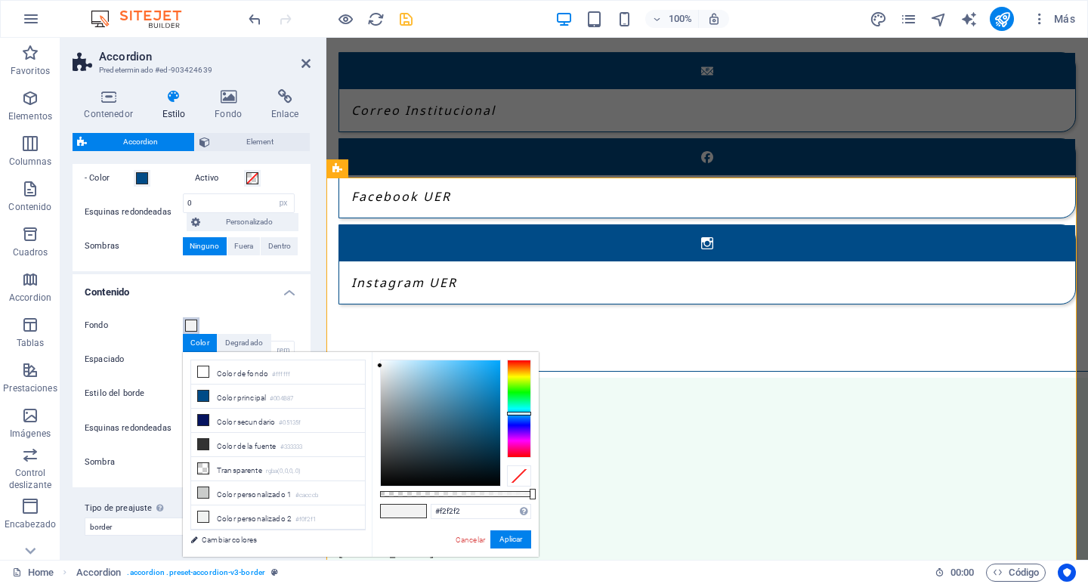
drag, startPoint x: 518, startPoint y: 402, endPoint x: 516, endPoint y: 413, distance: 11.4
click at [516, 413] on div at bounding box center [519, 409] width 24 height 98
click at [453, 366] on div at bounding box center [440, 422] width 119 height 125
drag, startPoint x: 453, startPoint y: 366, endPoint x: 422, endPoint y: 366, distance: 31.0
click at [422, 366] on div at bounding box center [421, 365] width 5 height 5
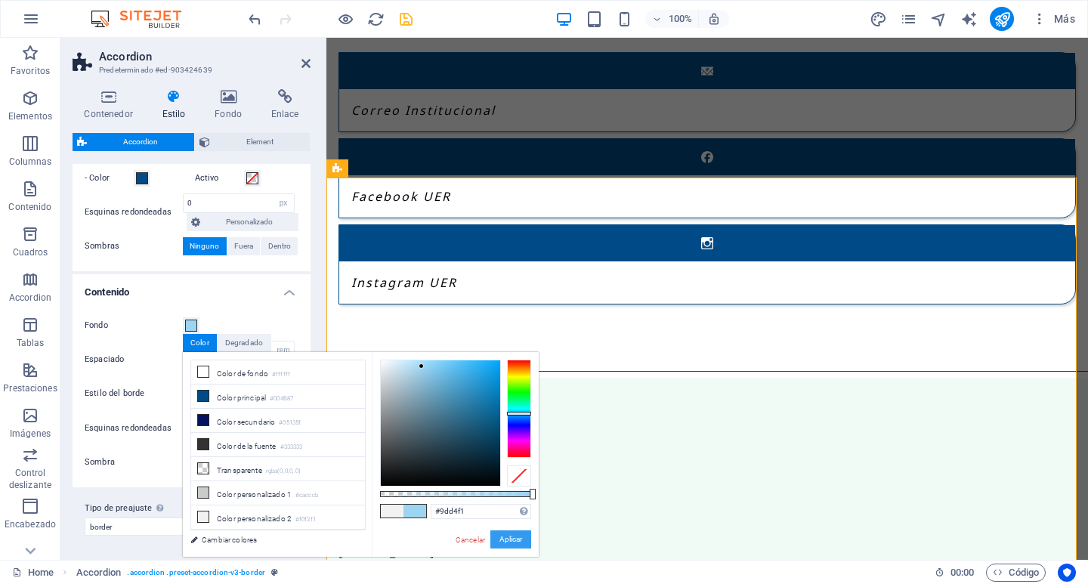
click at [502, 540] on button "Aplicar" at bounding box center [510, 539] width 41 height 18
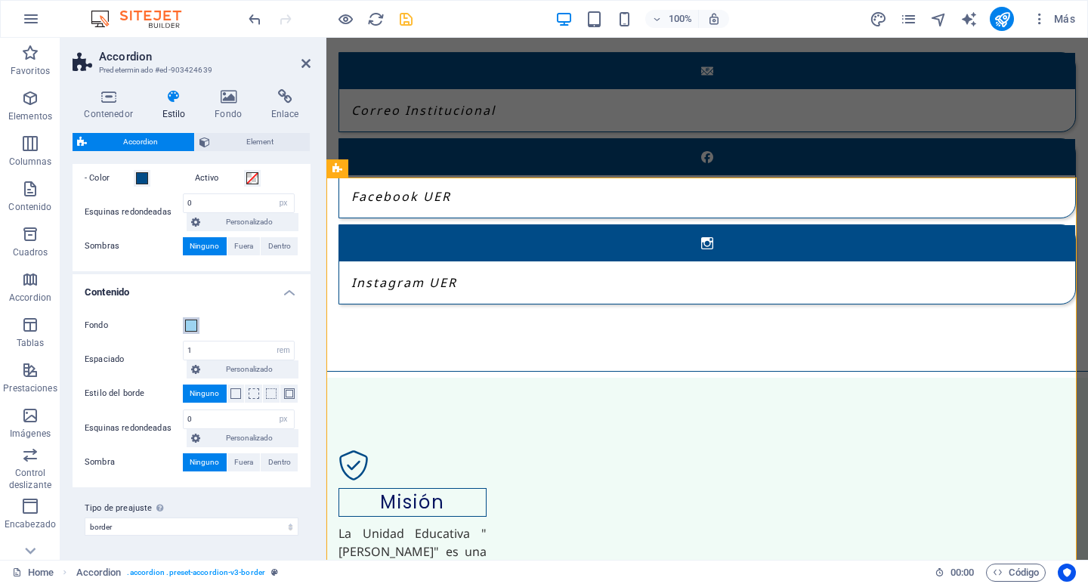
click at [188, 328] on span at bounding box center [191, 326] width 12 height 12
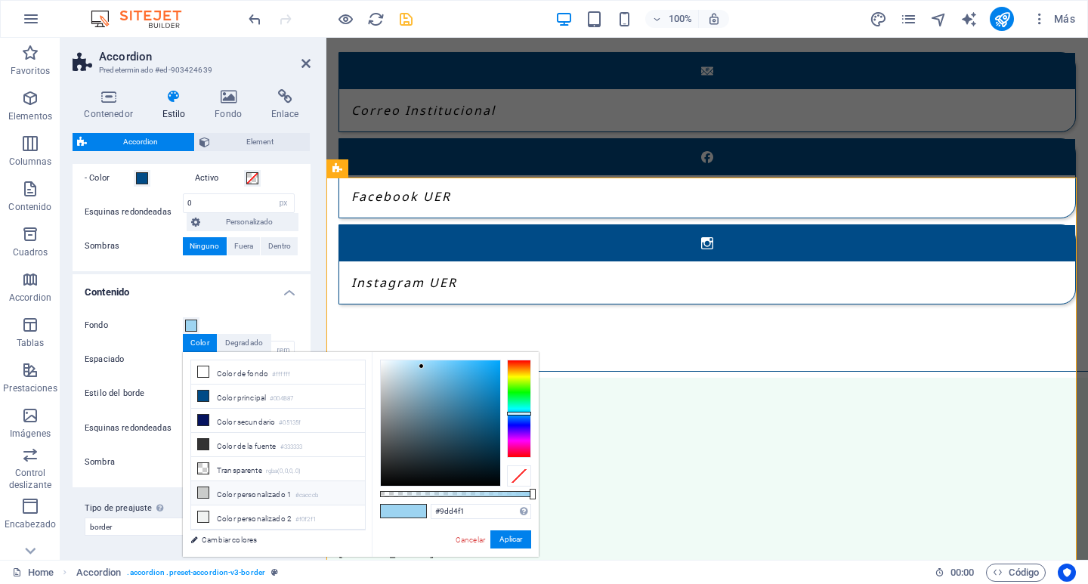
click at [282, 494] on li "Color personalizado 1 #cacccb" at bounding box center [278, 493] width 174 height 24
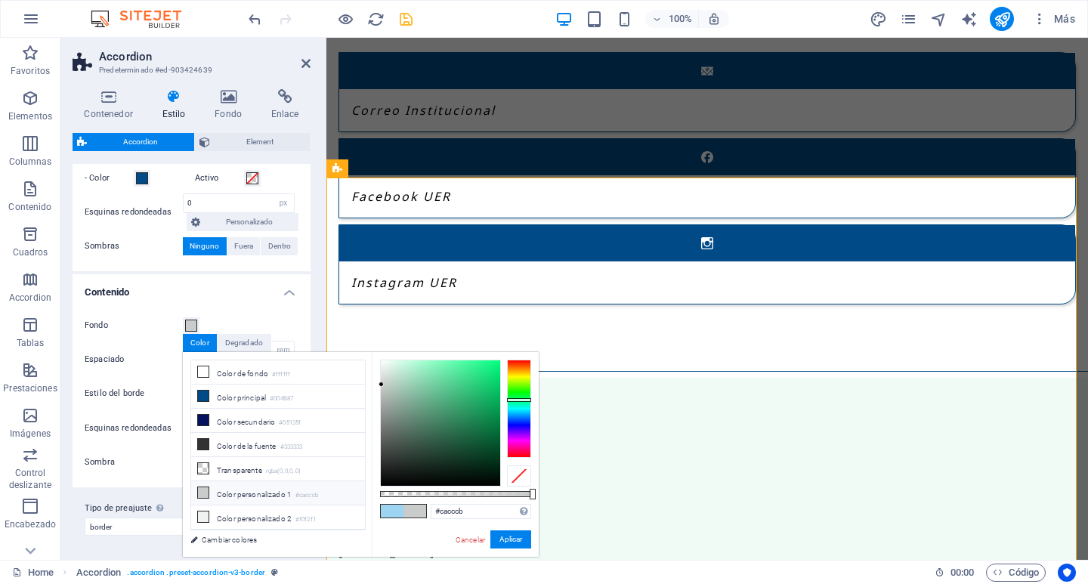
type input "#d8ddda"
click at [382, 376] on div at bounding box center [440, 422] width 119 height 125
click at [499, 539] on button "Aplicar" at bounding box center [510, 539] width 41 height 18
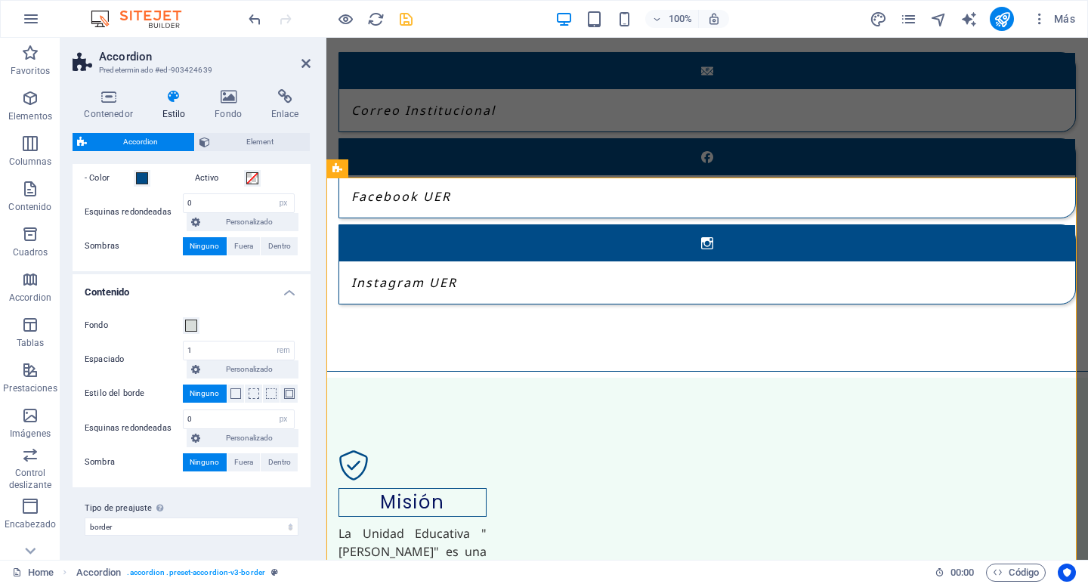
click at [288, 296] on h4 "Contenido" at bounding box center [192, 287] width 238 height 27
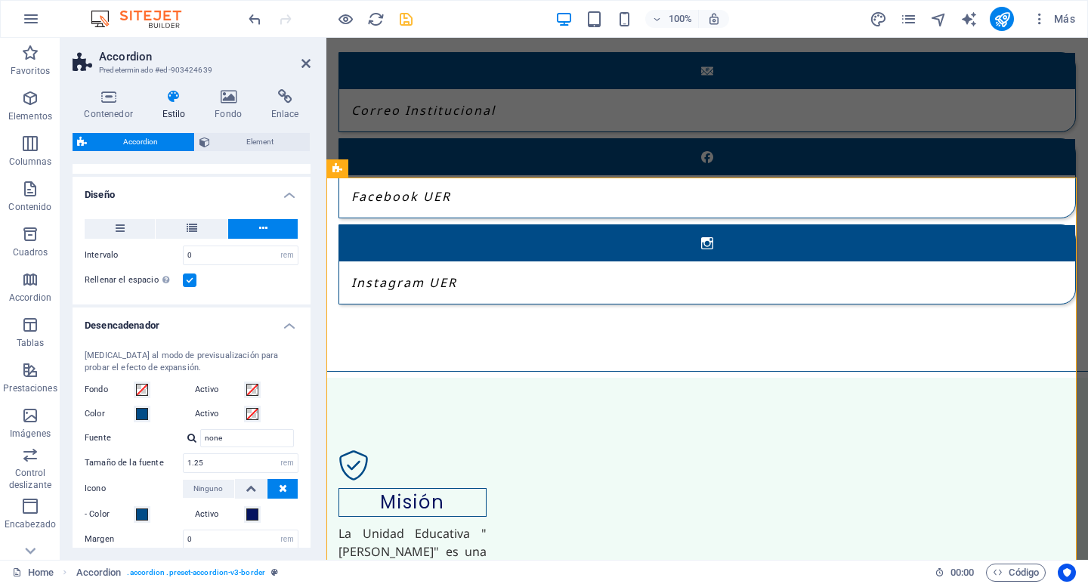
scroll to position [226, 0]
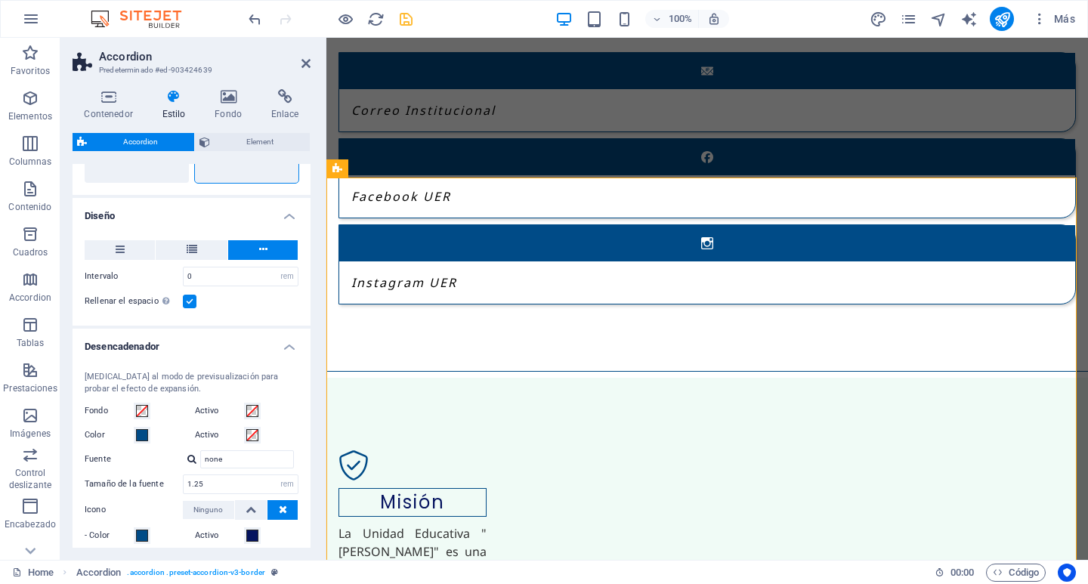
click at [290, 348] on h4 "Desencadenador" at bounding box center [192, 342] width 238 height 27
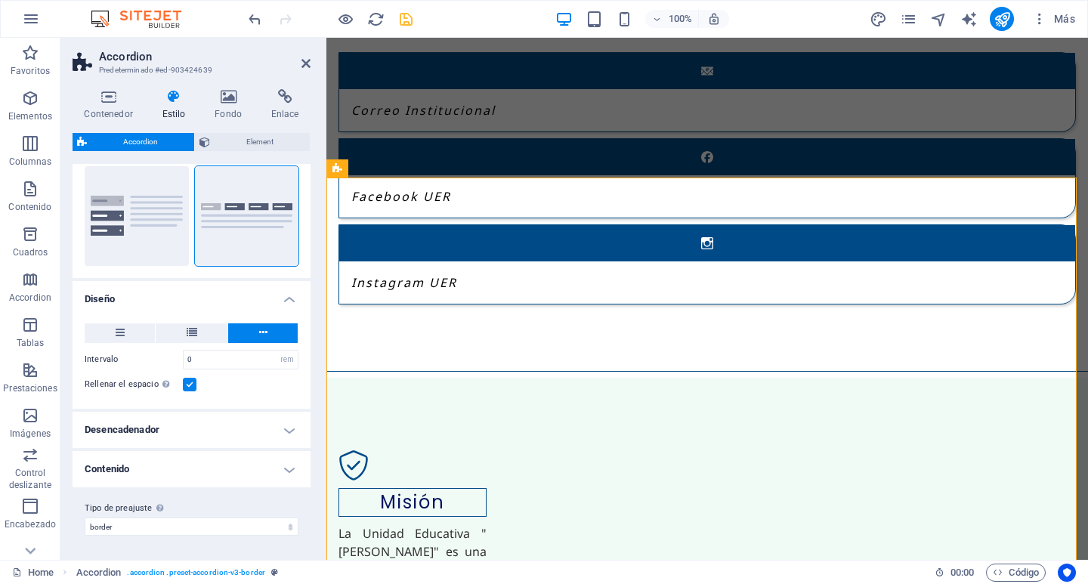
click at [283, 302] on h4 "Diseño" at bounding box center [192, 294] width 238 height 27
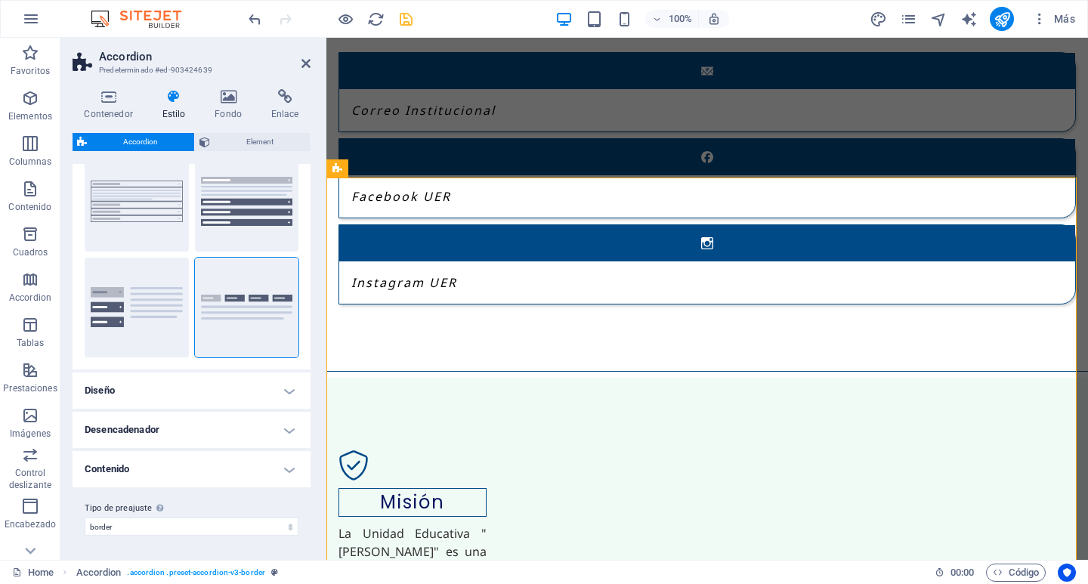
scroll to position [0, 0]
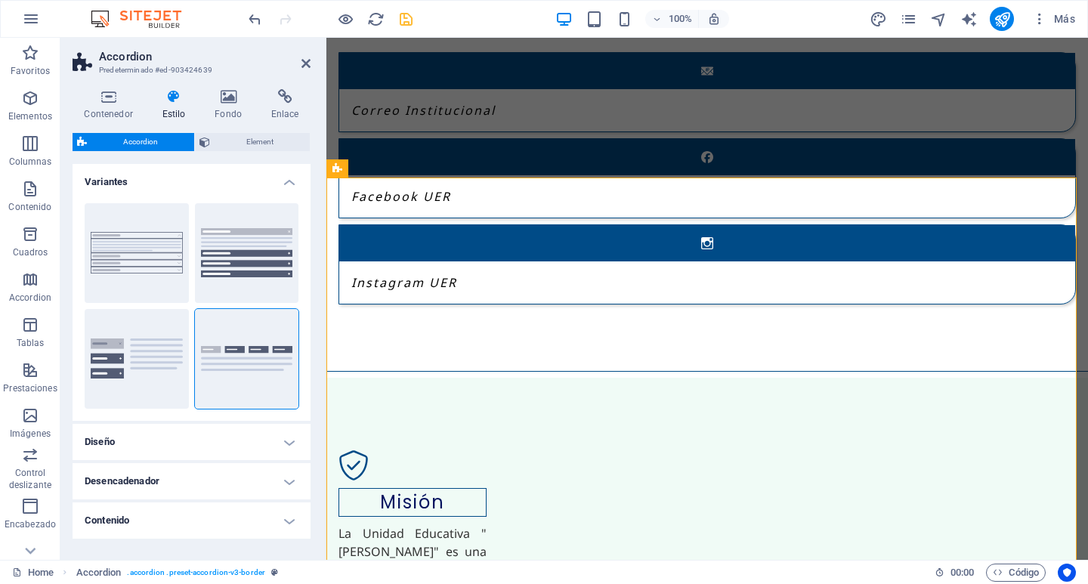
click at [287, 183] on h4 "Variantes" at bounding box center [192, 177] width 238 height 27
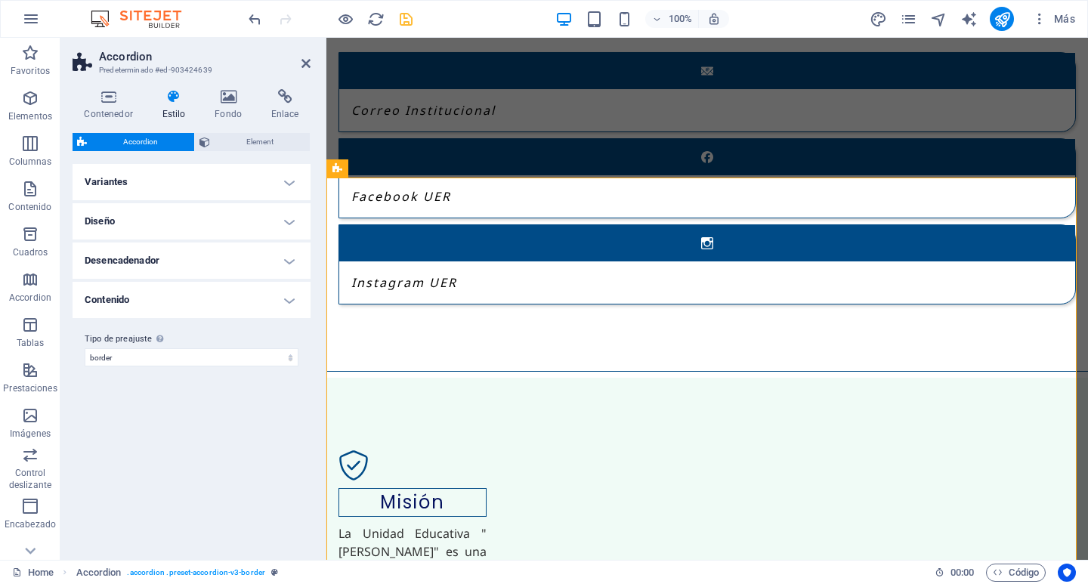
click at [289, 298] on h4 "Contenido" at bounding box center [192, 300] width 238 height 36
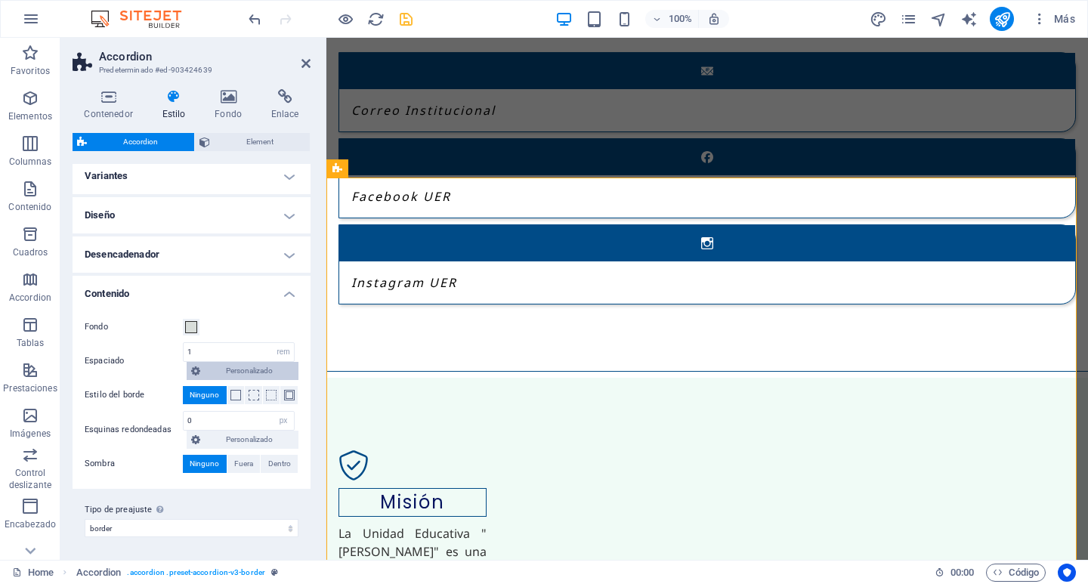
scroll to position [8, 0]
click at [284, 295] on h4 "Contenido" at bounding box center [192, 287] width 238 height 27
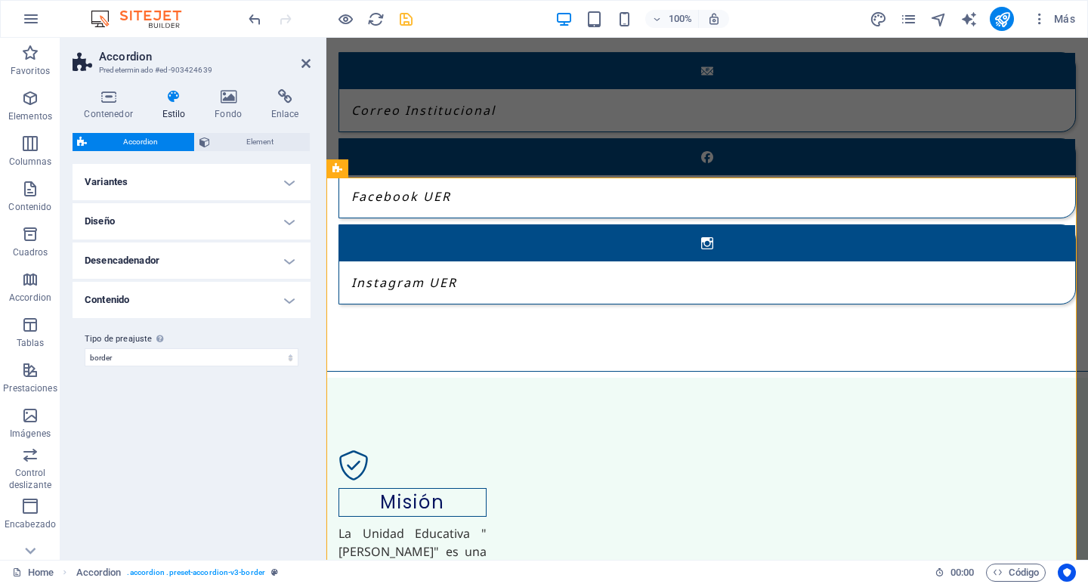
scroll to position [0, 0]
